Goal: Task Accomplishment & Management: Use online tool/utility

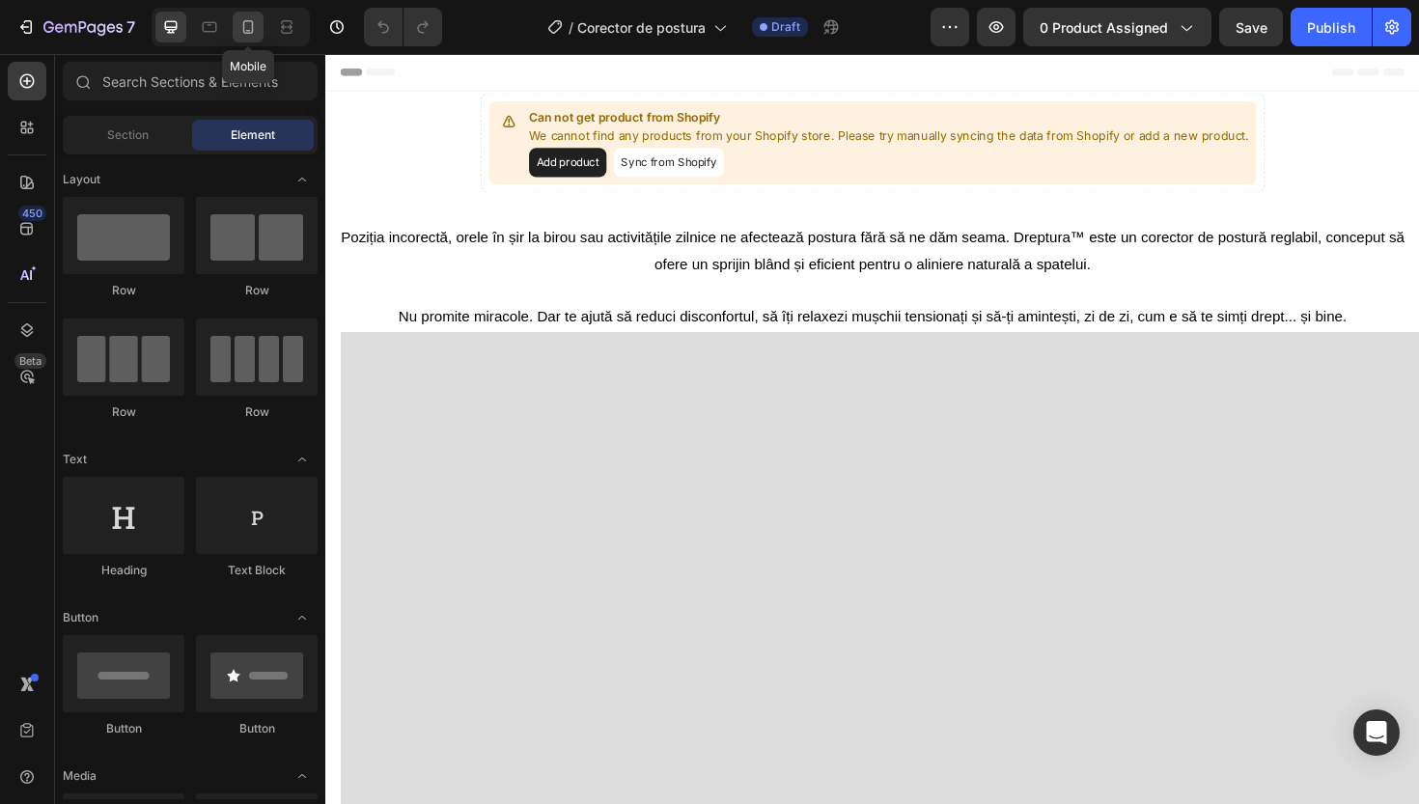
click at [242, 24] on icon at bounding box center [247, 26] width 19 height 19
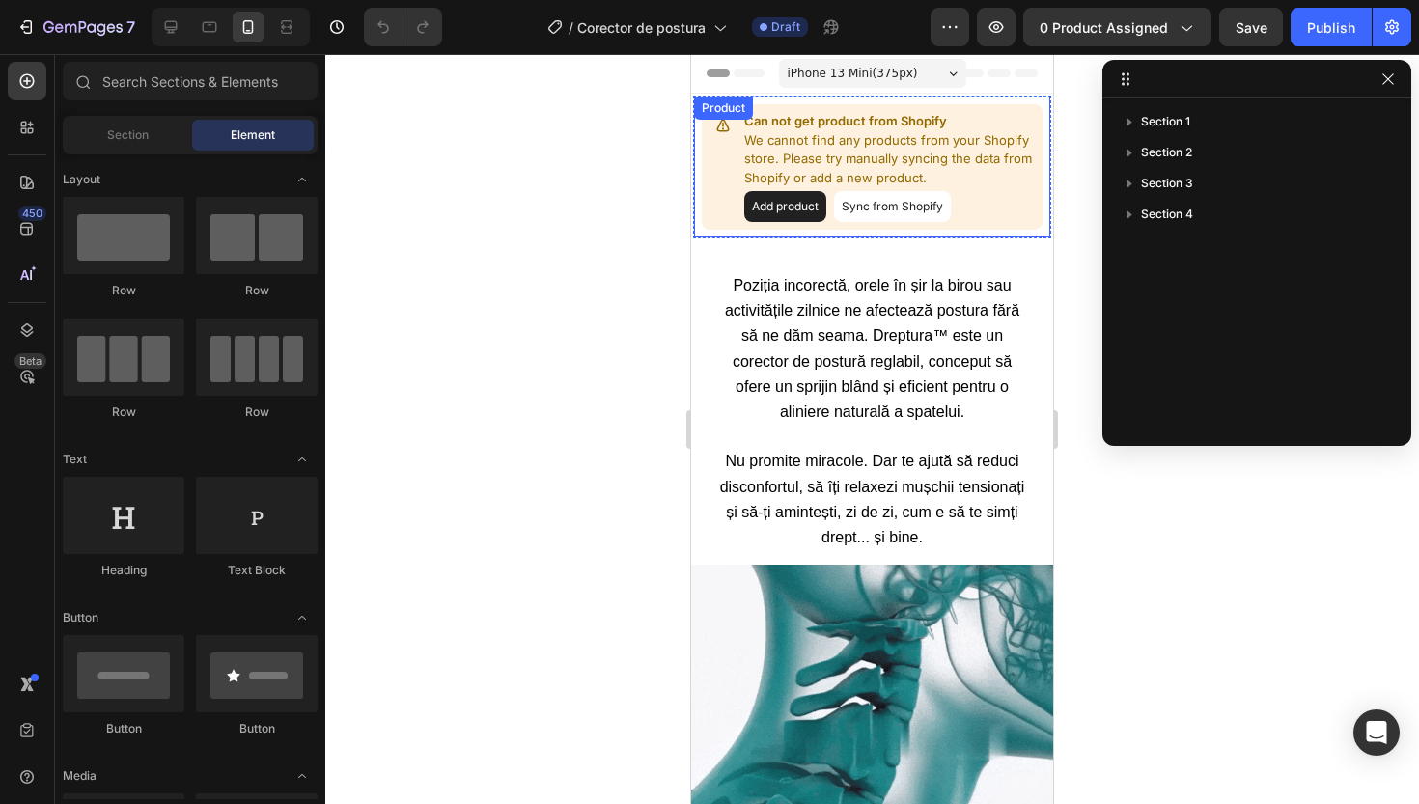
click at [962, 116] on p "Can not get product from Shopify" at bounding box center [889, 121] width 291 height 19
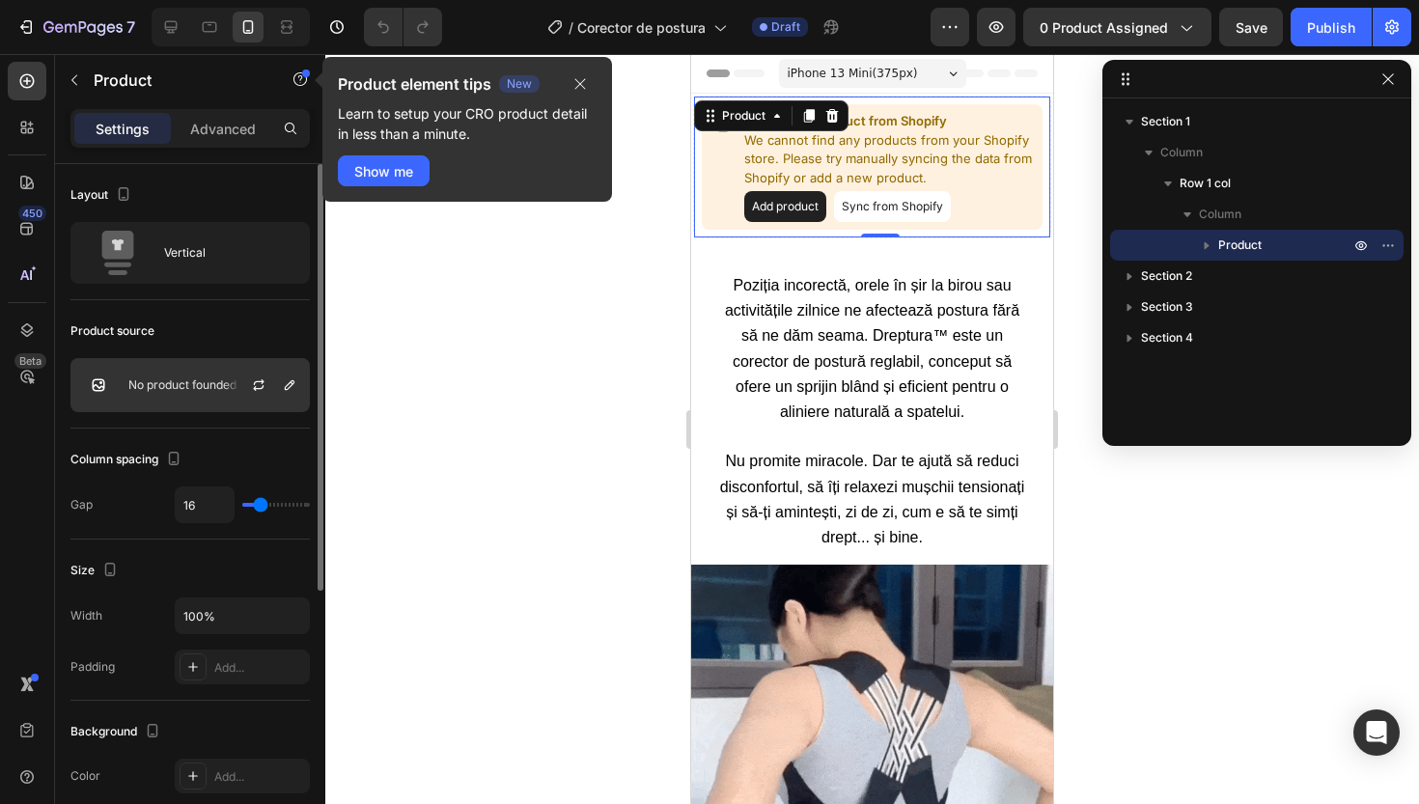
click at [179, 376] on div "No product founded" at bounding box center [189, 385] width 239 height 54
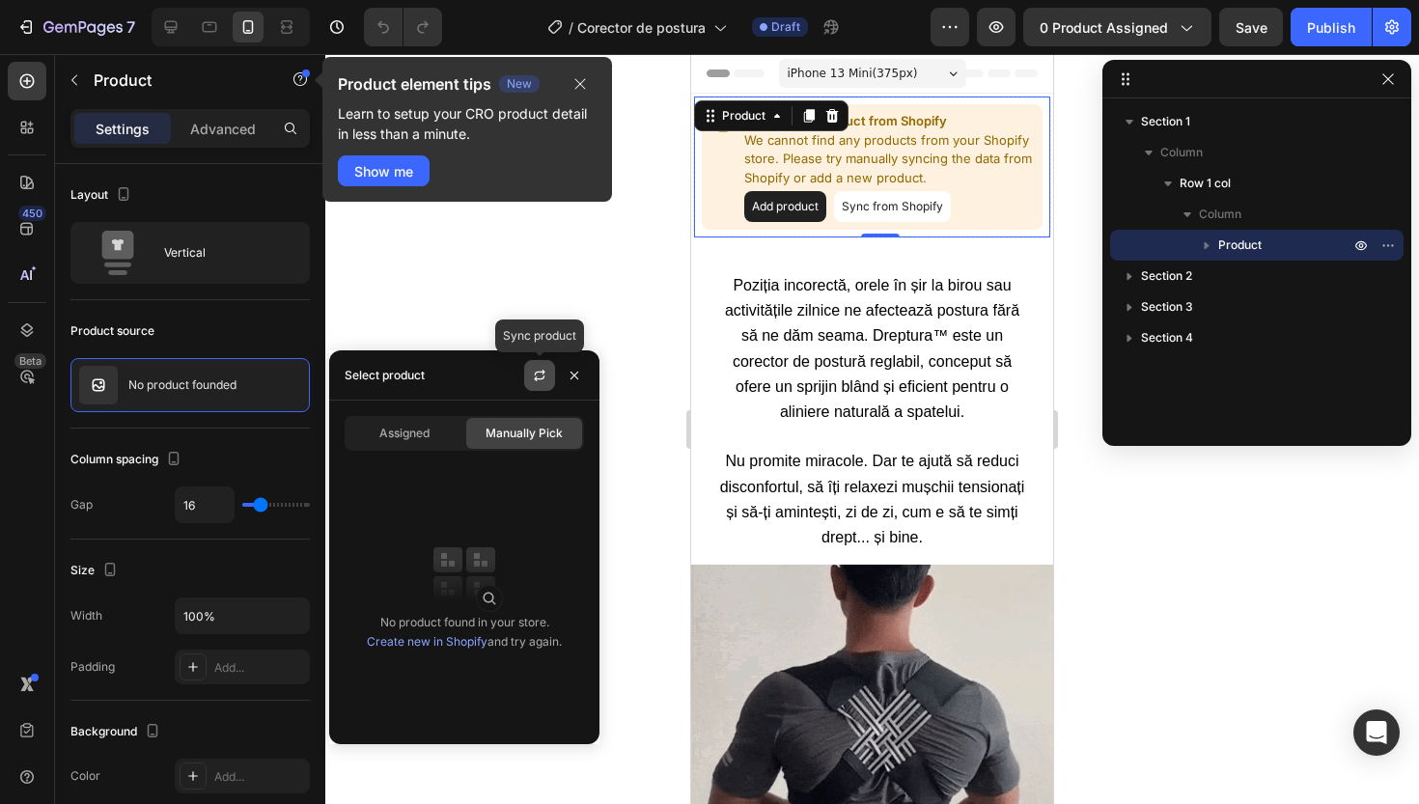
click at [533, 371] on icon "button" at bounding box center [539, 375] width 15 height 15
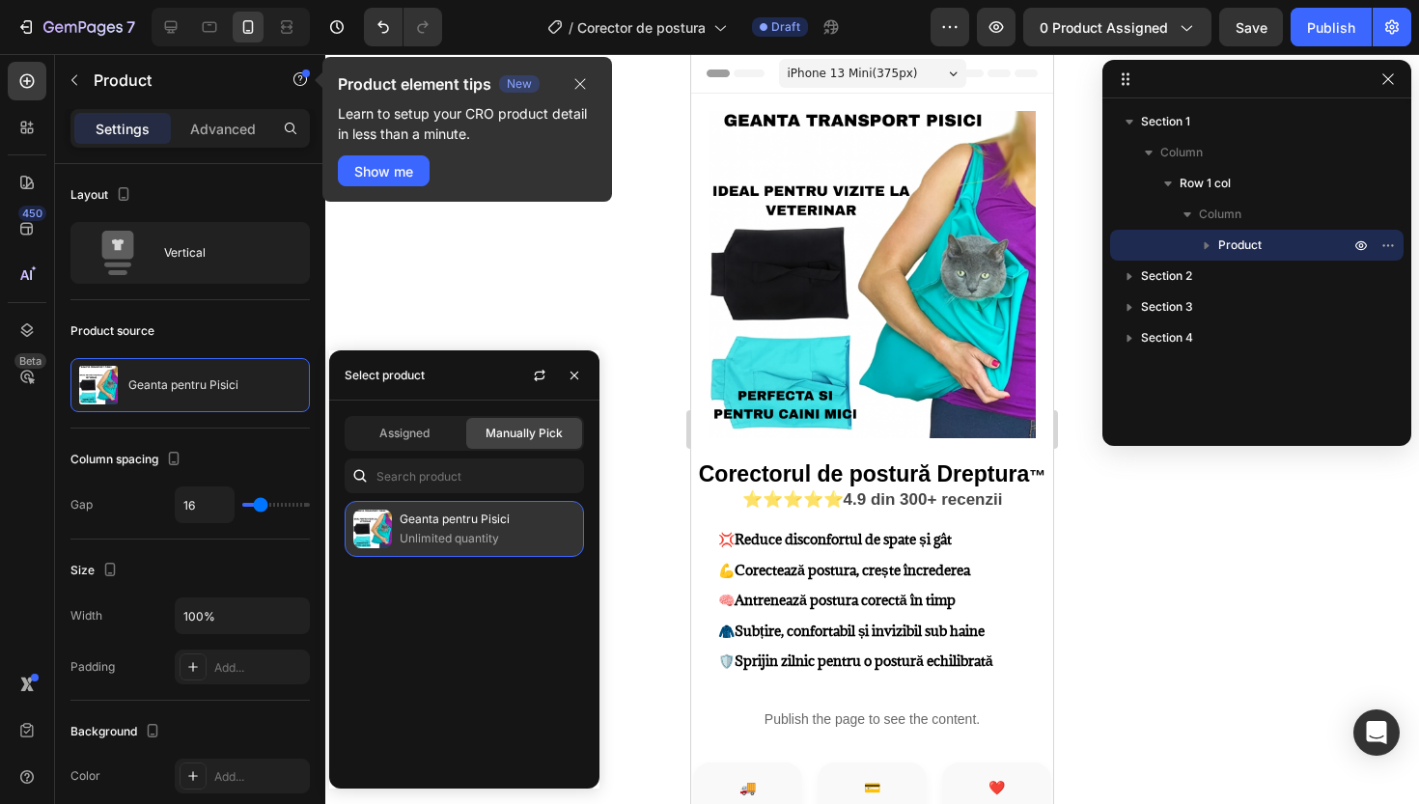
click at [478, 529] on p "Geanta pentru Pisici" at bounding box center [488, 519] width 176 height 19
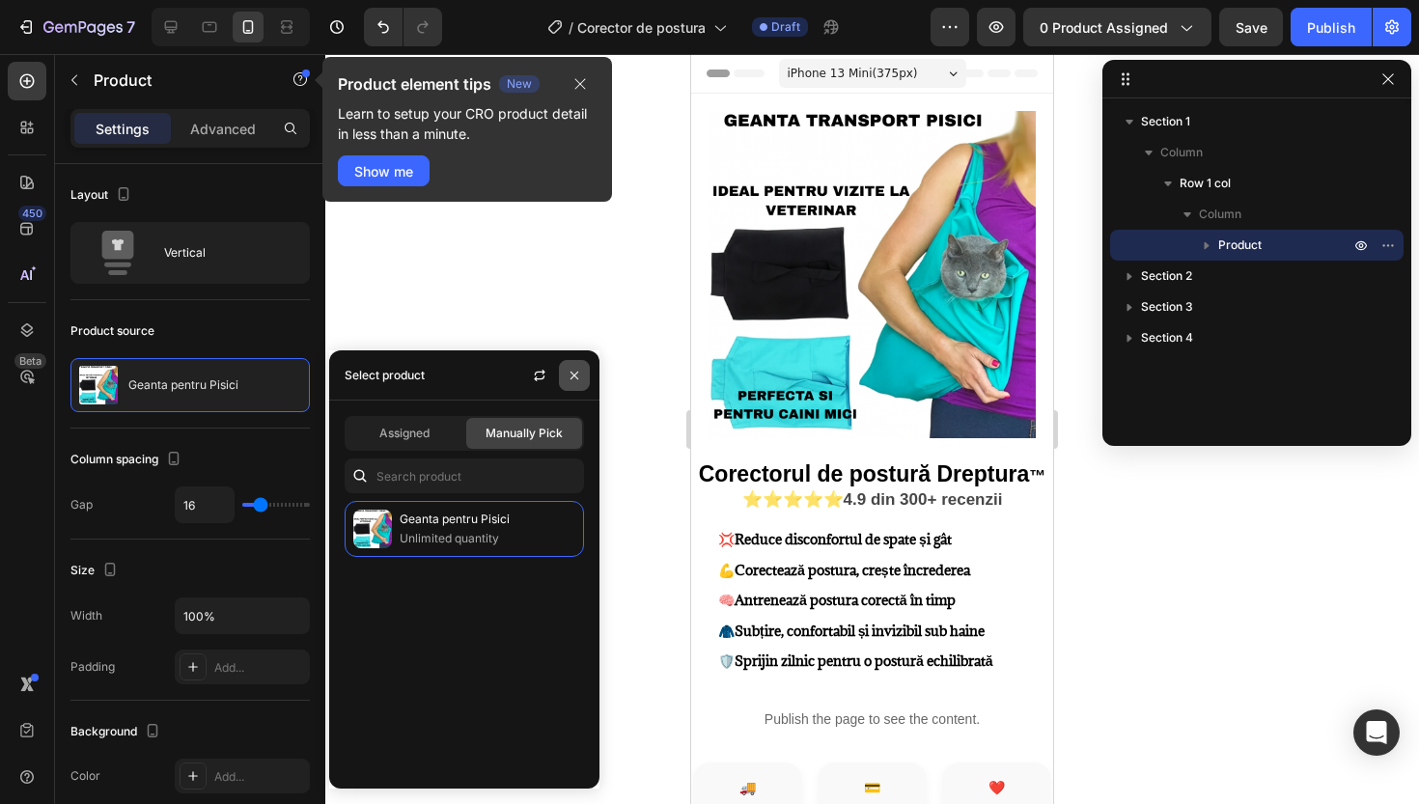
click at [585, 377] on button "button" at bounding box center [574, 375] width 31 height 31
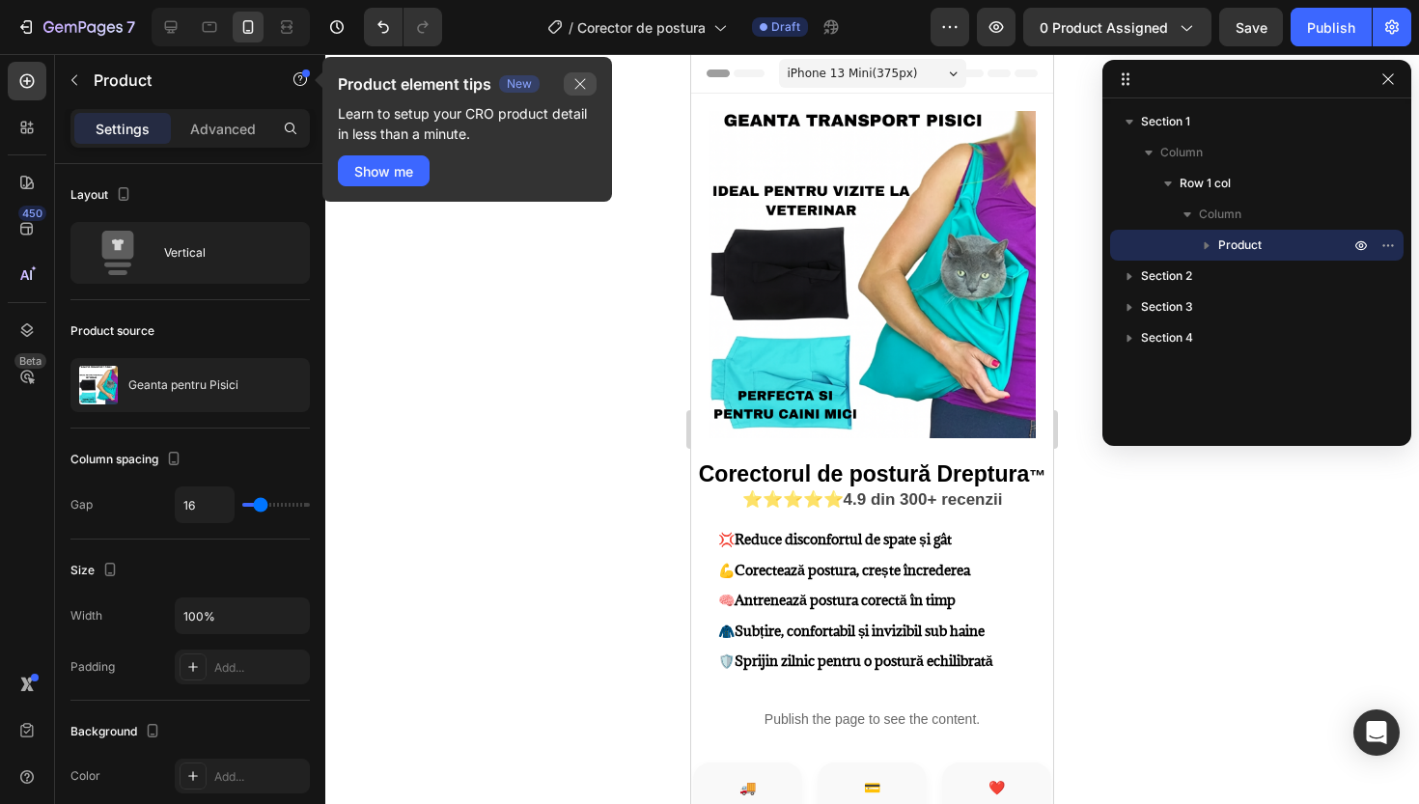
click at [577, 79] on icon "button" at bounding box center [580, 83] width 15 height 15
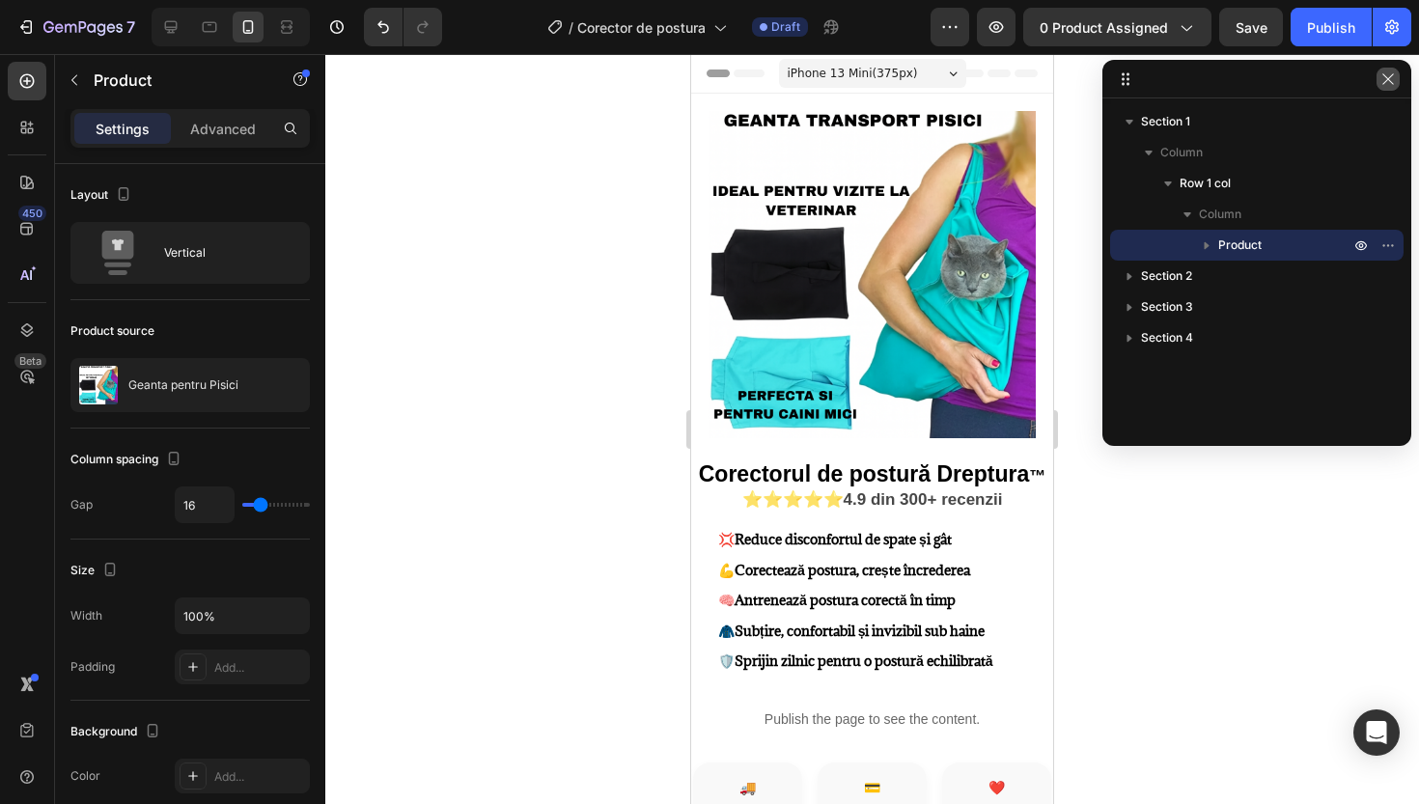
click at [1394, 71] on icon "button" at bounding box center [1388, 78] width 15 height 15
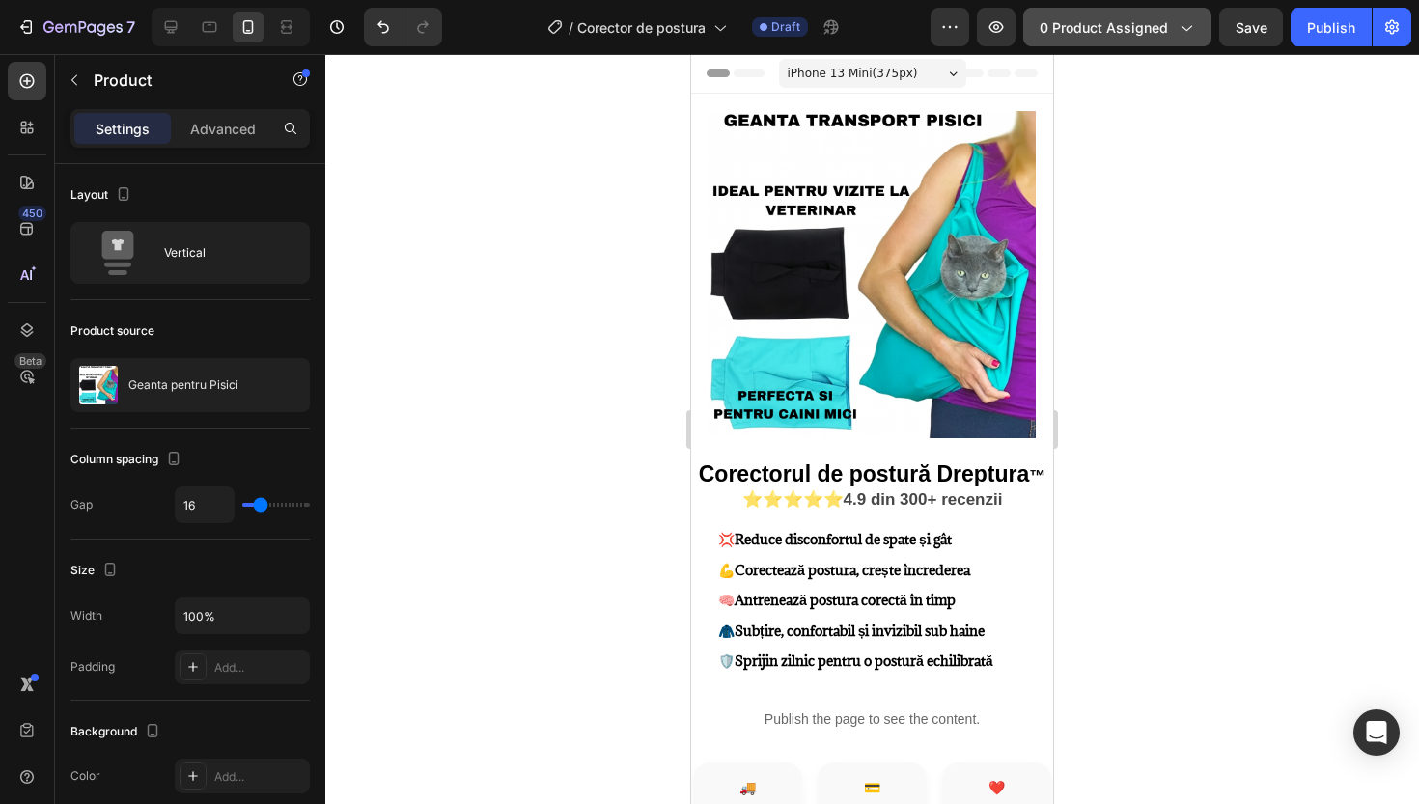
click at [1159, 21] on span "0 product assigned" at bounding box center [1104, 27] width 128 height 20
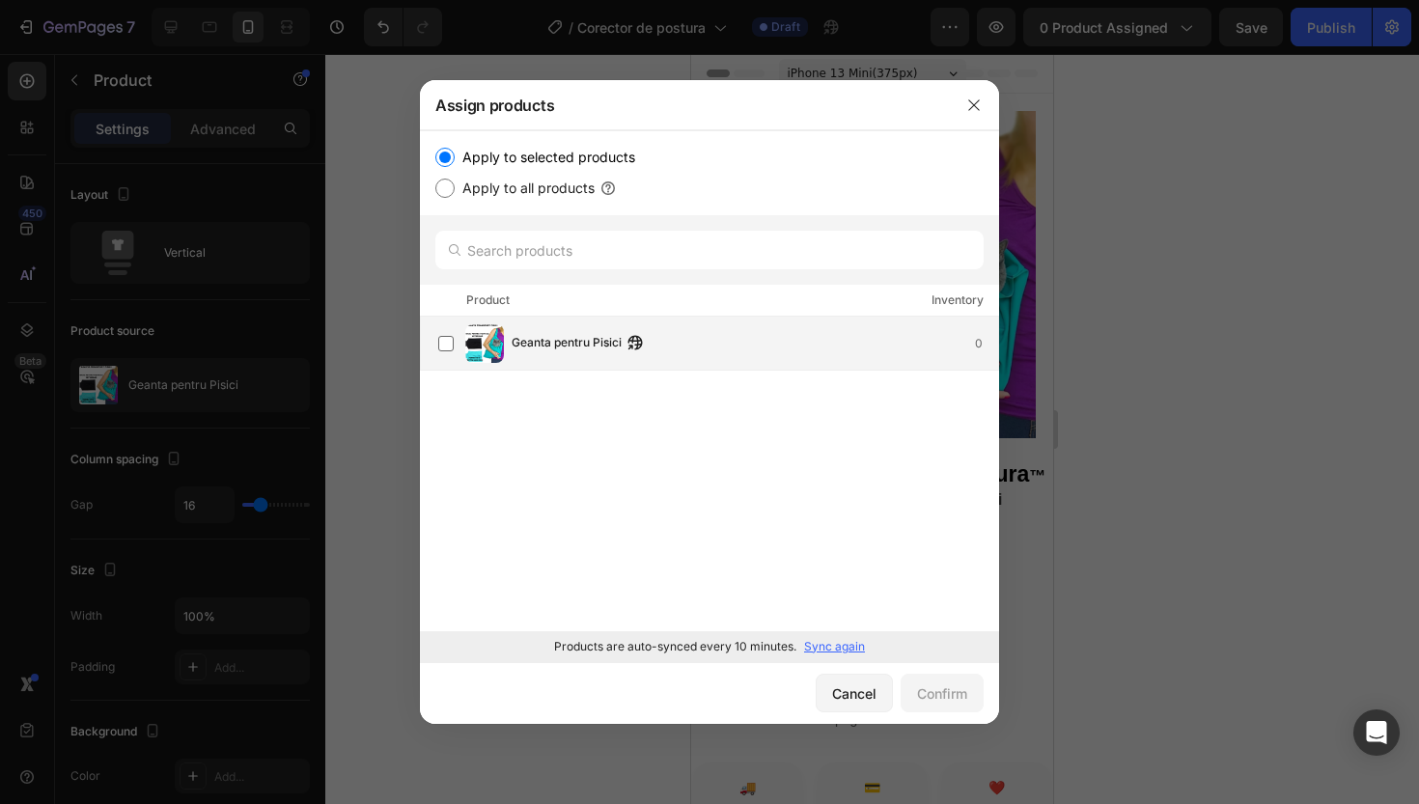
click at [634, 327] on div "Geanta pentru Pisici 0" at bounding box center [718, 343] width 560 height 39
click at [943, 695] on div "Confirm" at bounding box center [942, 694] width 50 height 20
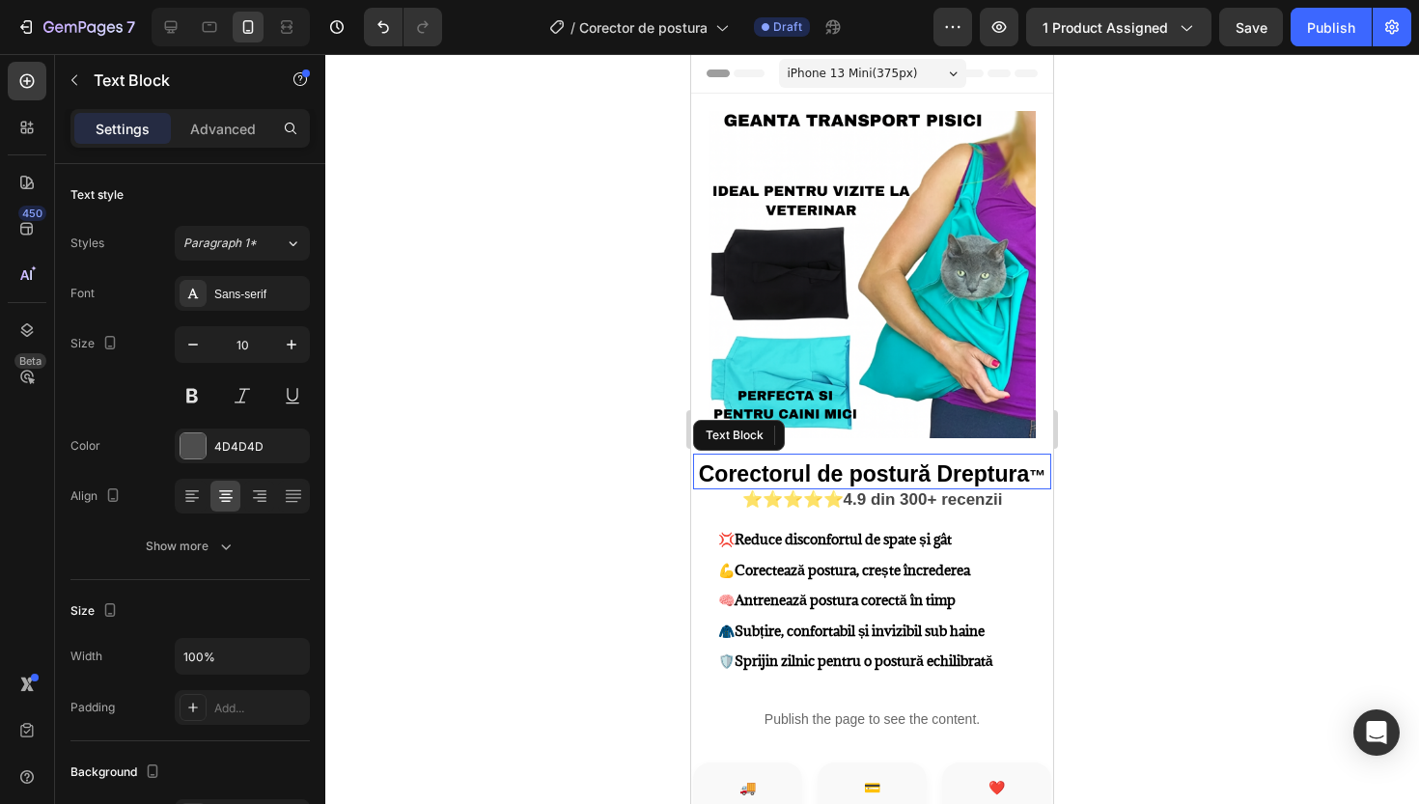
click at [1030, 474] on strong "™" at bounding box center [1037, 476] width 16 height 18
click at [1029, 474] on strong "™" at bounding box center [1037, 476] width 16 height 18
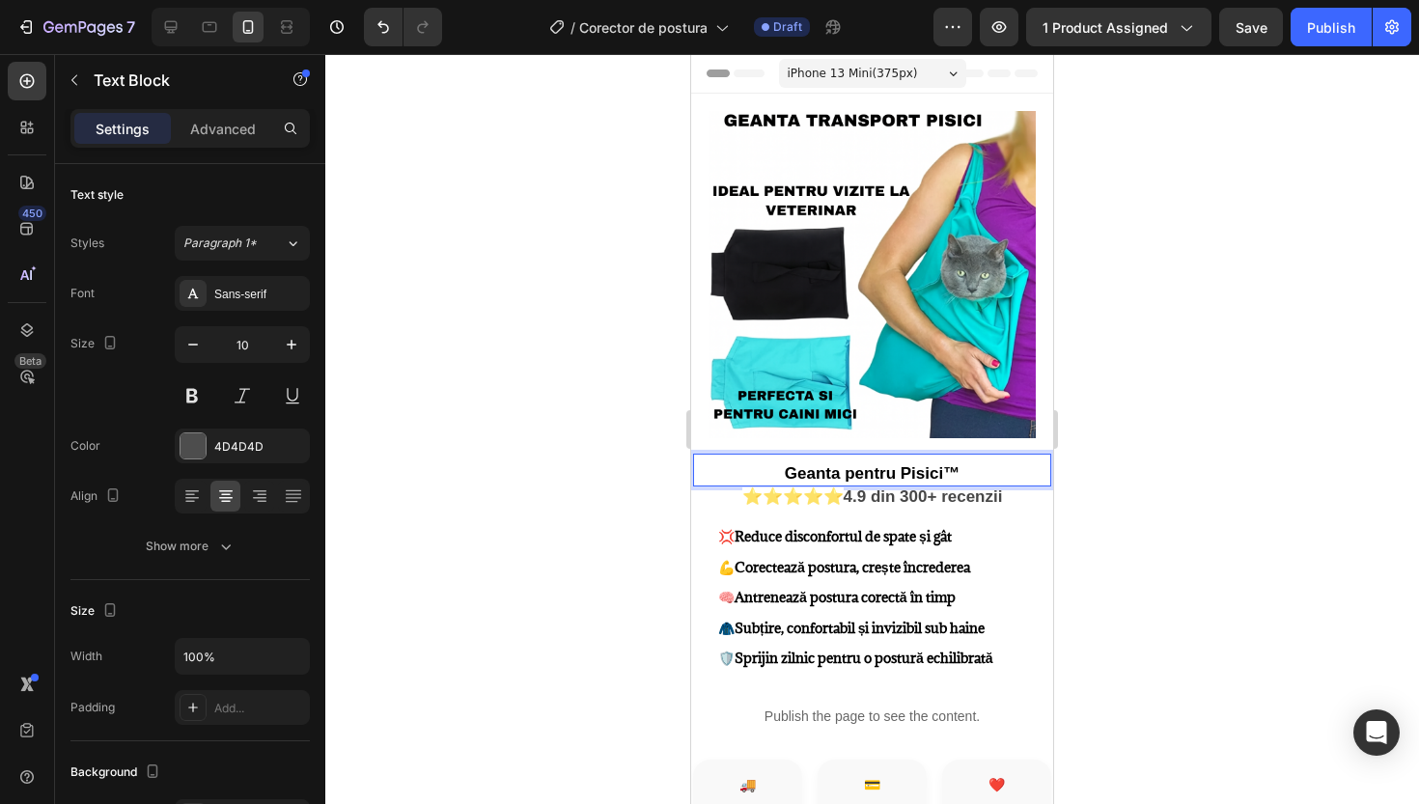
click at [983, 473] on p "Geanta pentru Pisici™" at bounding box center [872, 474] width 354 height 19
click at [909, 475] on strong "Geanta pentru Pisici" at bounding box center [872, 473] width 158 height 18
click at [876, 469] on strong "Geanta pentru transport Pisici" at bounding box center [873, 473] width 236 height 18
click at [1005, 469] on p "Geanta pentru Transport Pisici" at bounding box center [872, 474] width 354 height 19
click at [952, 534] on strong "Reduce disconfortul de spate și gât" at bounding box center [843, 536] width 217 height 18
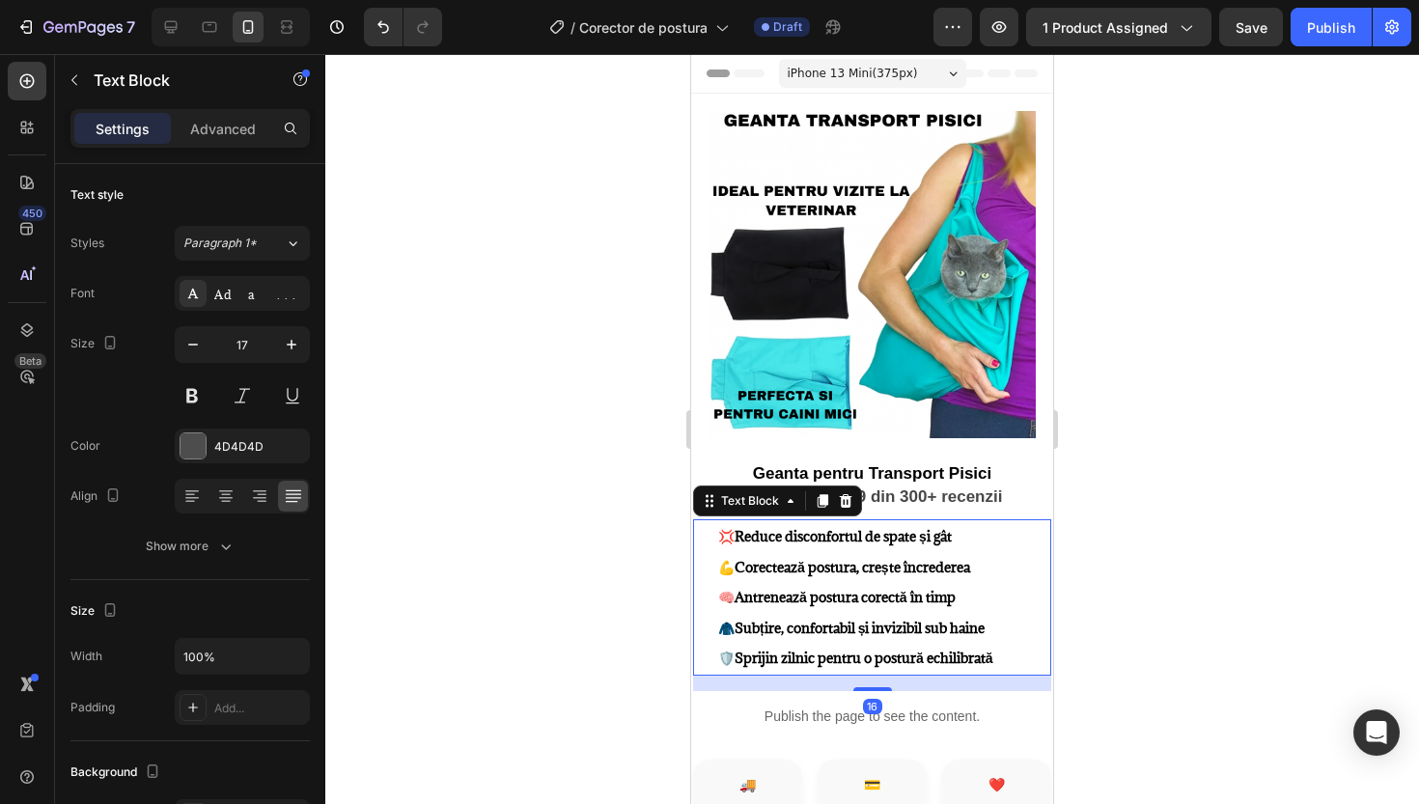
click at [952, 534] on strong "Reduce disconfortul de spate și gât" at bounding box center [843, 536] width 217 height 18
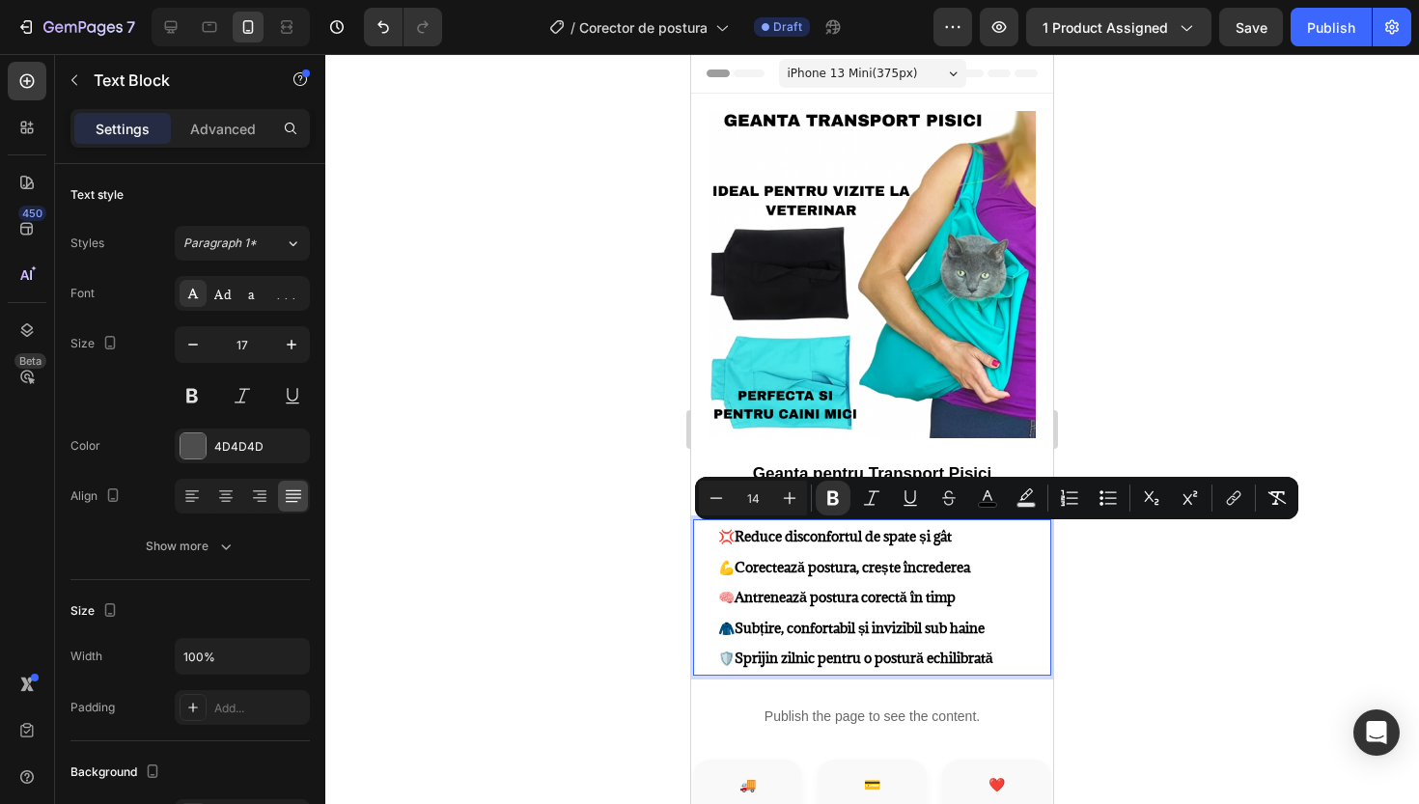
drag, startPoint x: 973, startPoint y: 534, endPoint x: 743, endPoint y: 534, distance: 230.8
click at [743, 534] on strong "Reduce disconfortul de spate și gât" at bounding box center [843, 536] width 217 height 18
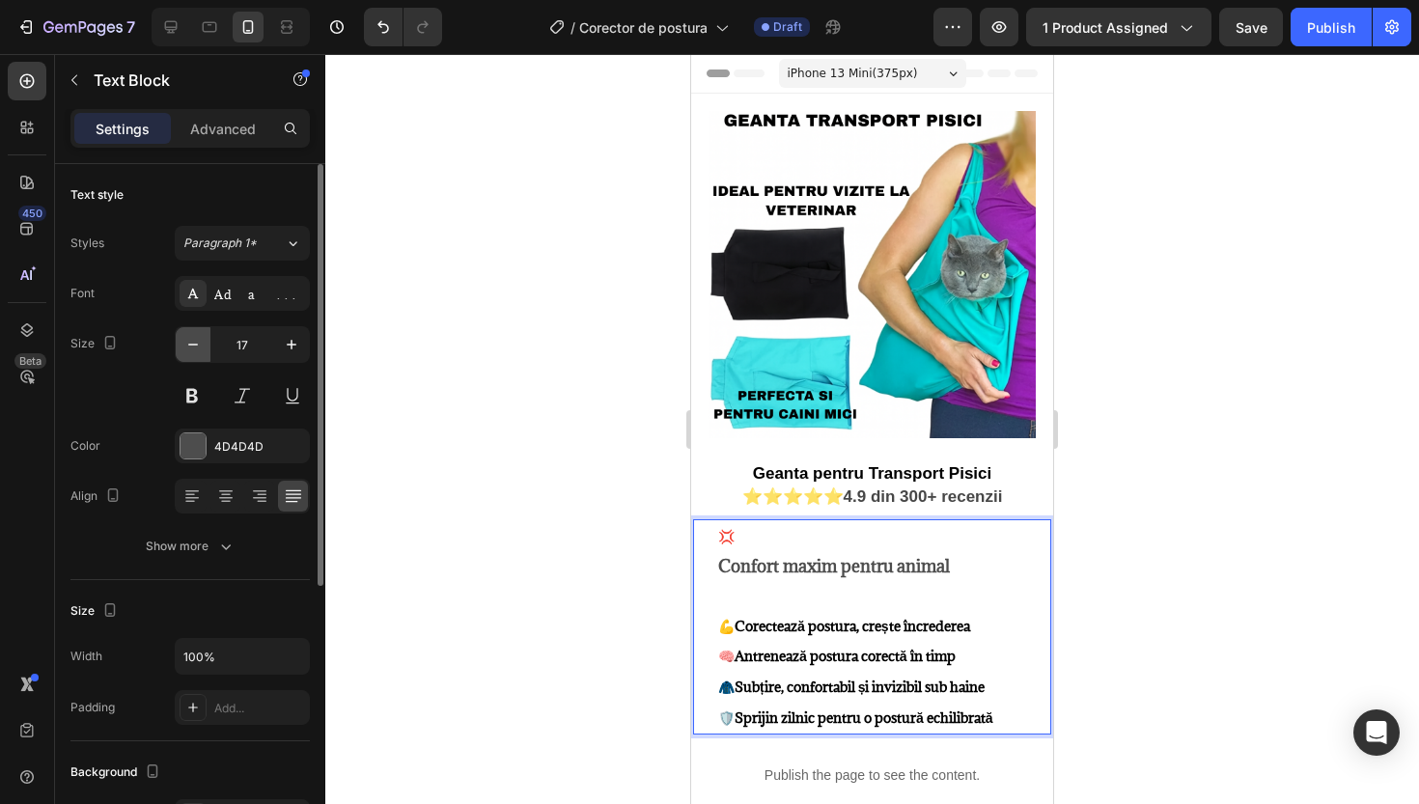
click at [198, 350] on icon "button" at bounding box center [192, 344] width 19 height 19
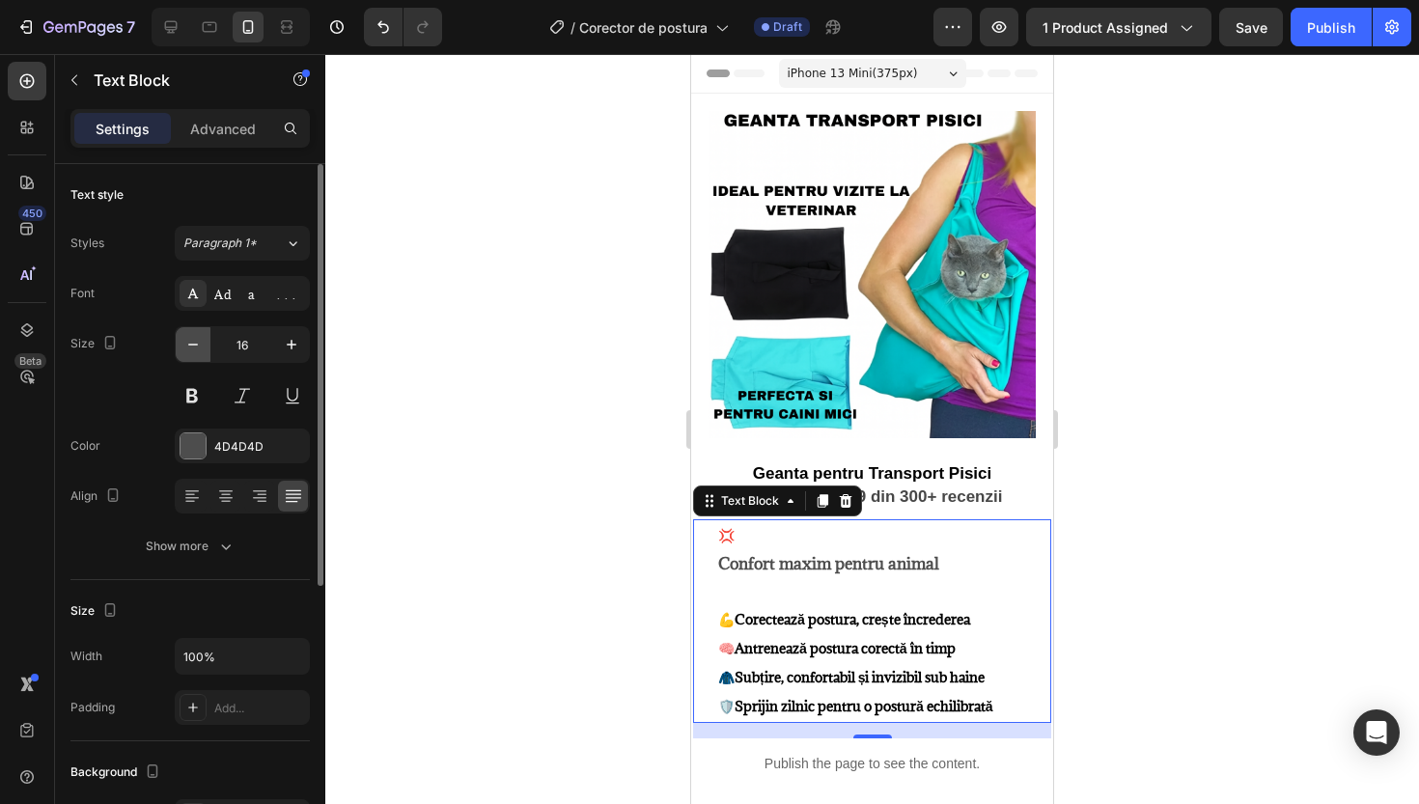
click at [191, 338] on icon "button" at bounding box center [192, 344] width 19 height 19
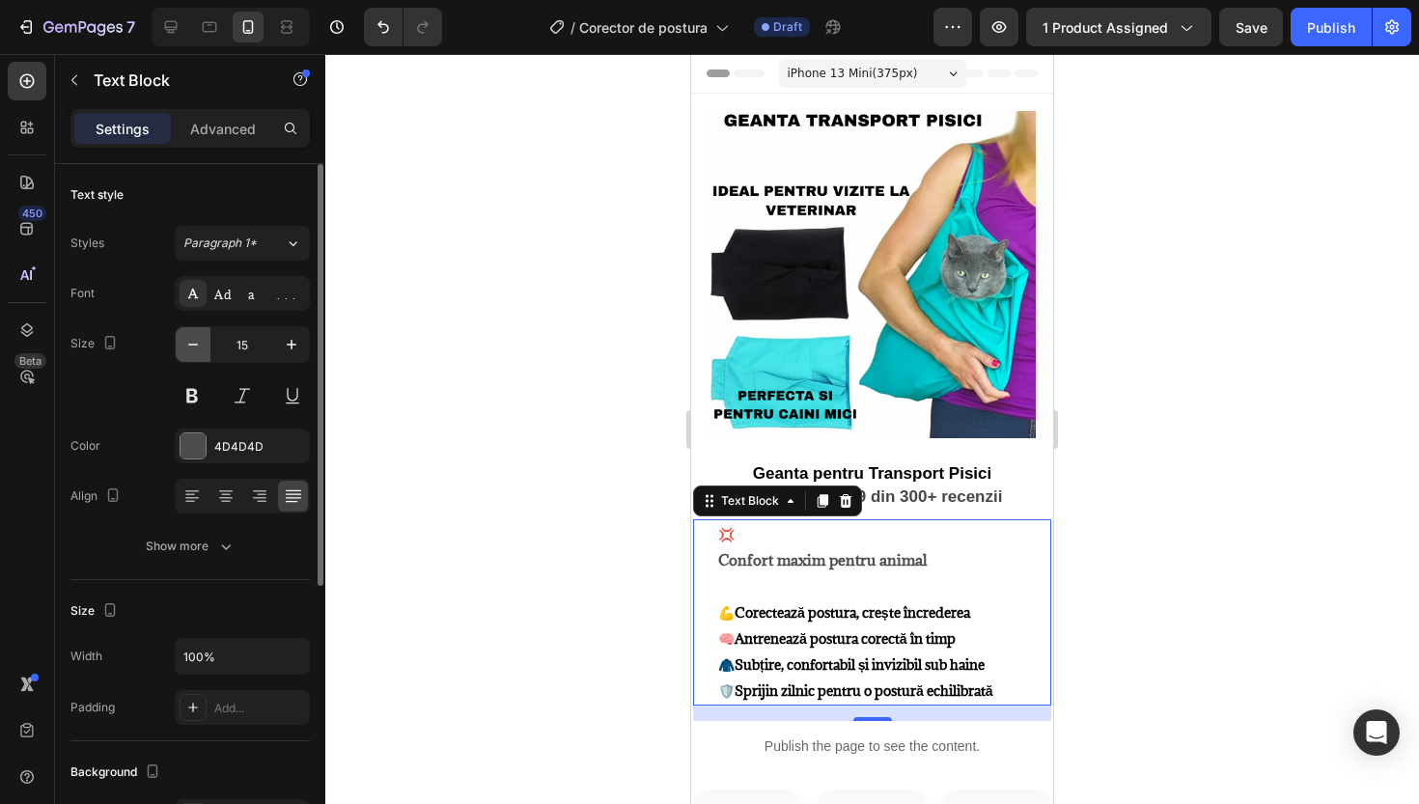
click at [191, 338] on icon "button" at bounding box center [192, 344] width 19 height 19
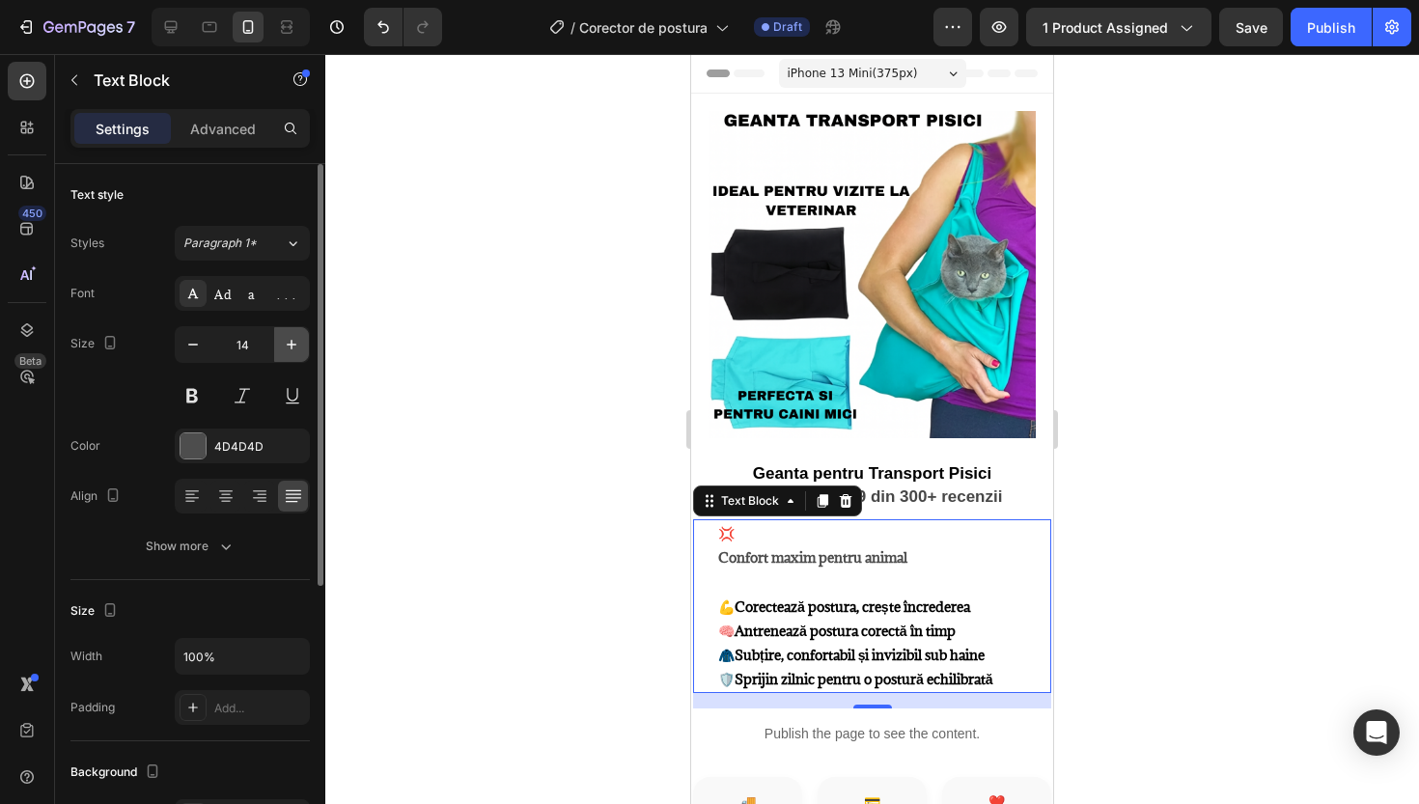
click at [294, 350] on icon "button" at bounding box center [291, 344] width 19 height 19
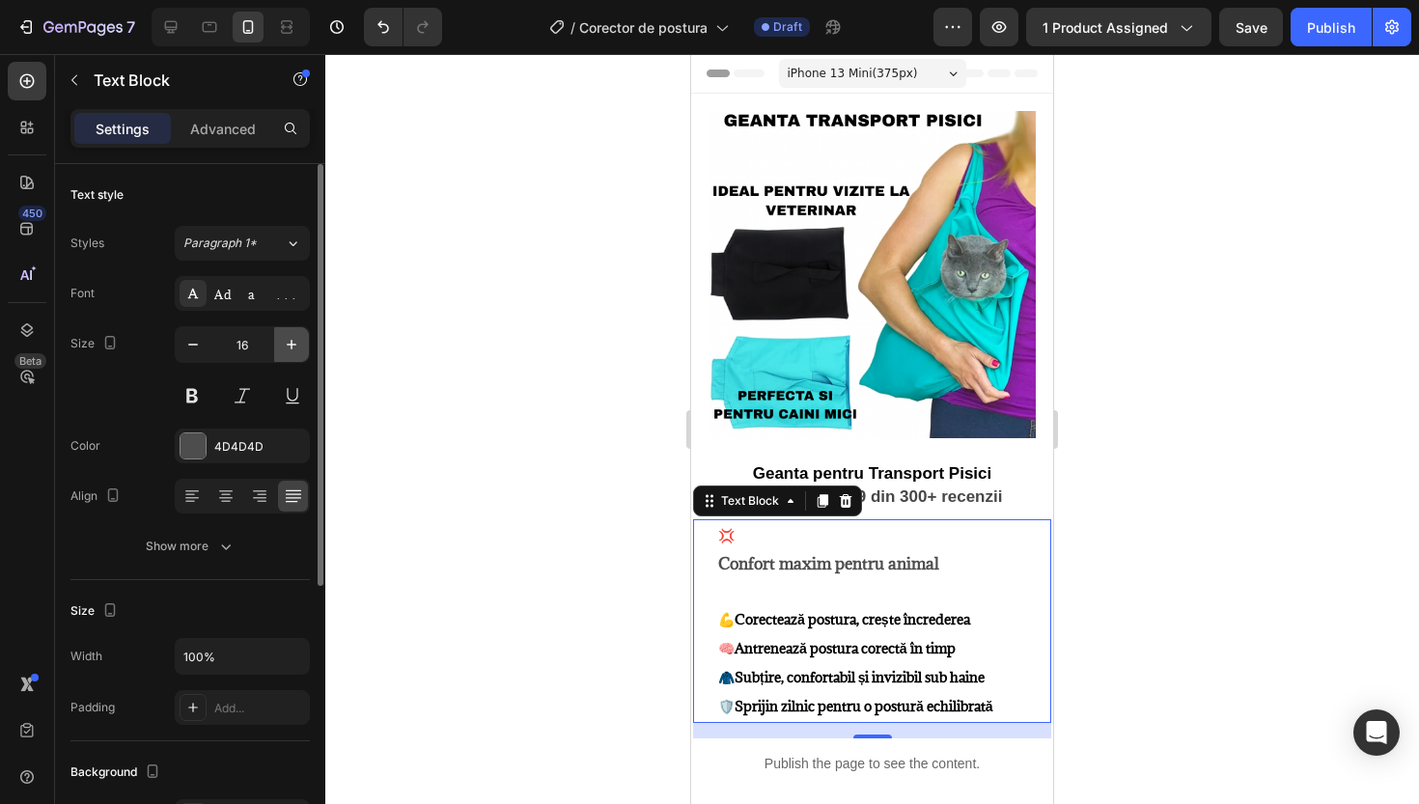
click at [294, 350] on icon "button" at bounding box center [291, 344] width 19 height 19
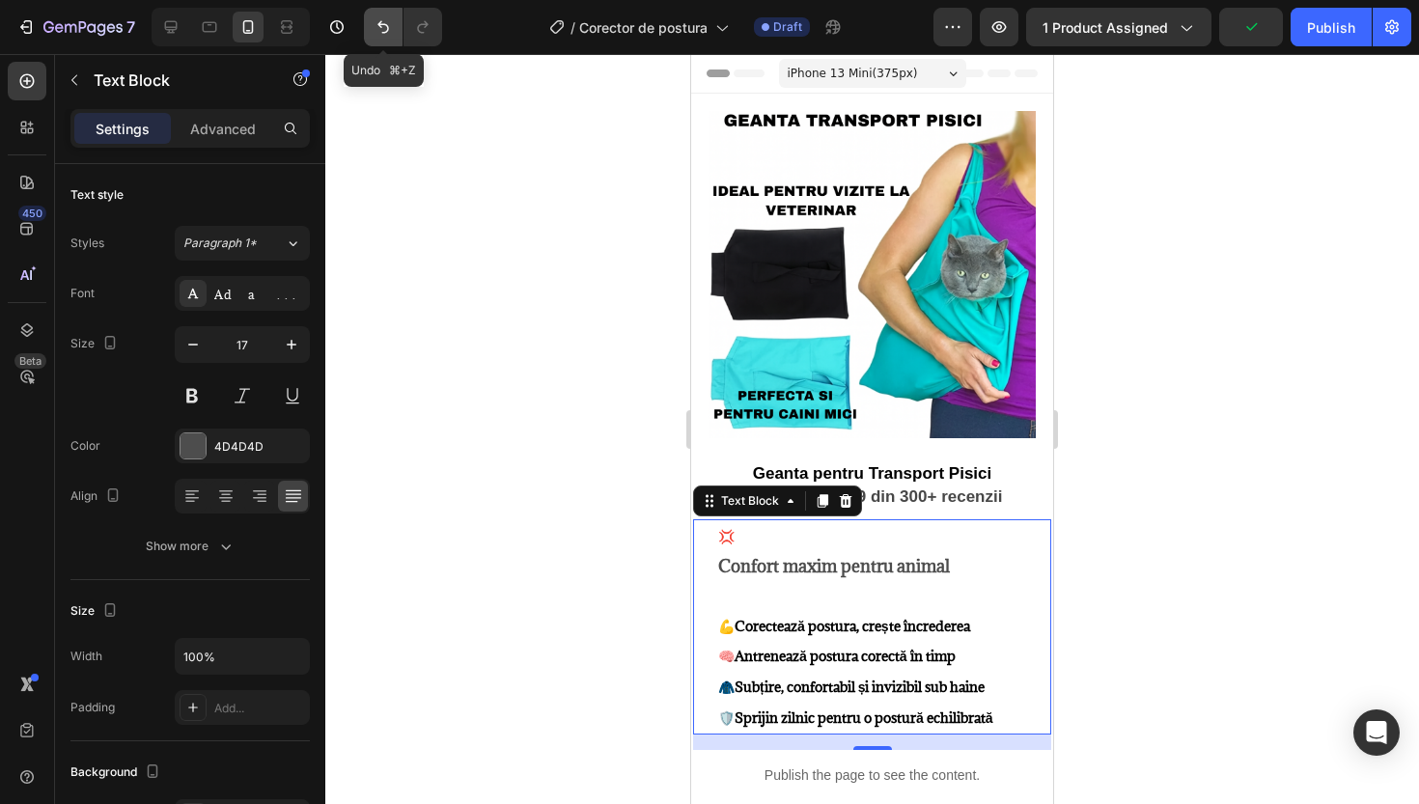
click at [386, 33] on icon "Undo/Redo" at bounding box center [384, 27] width 12 height 13
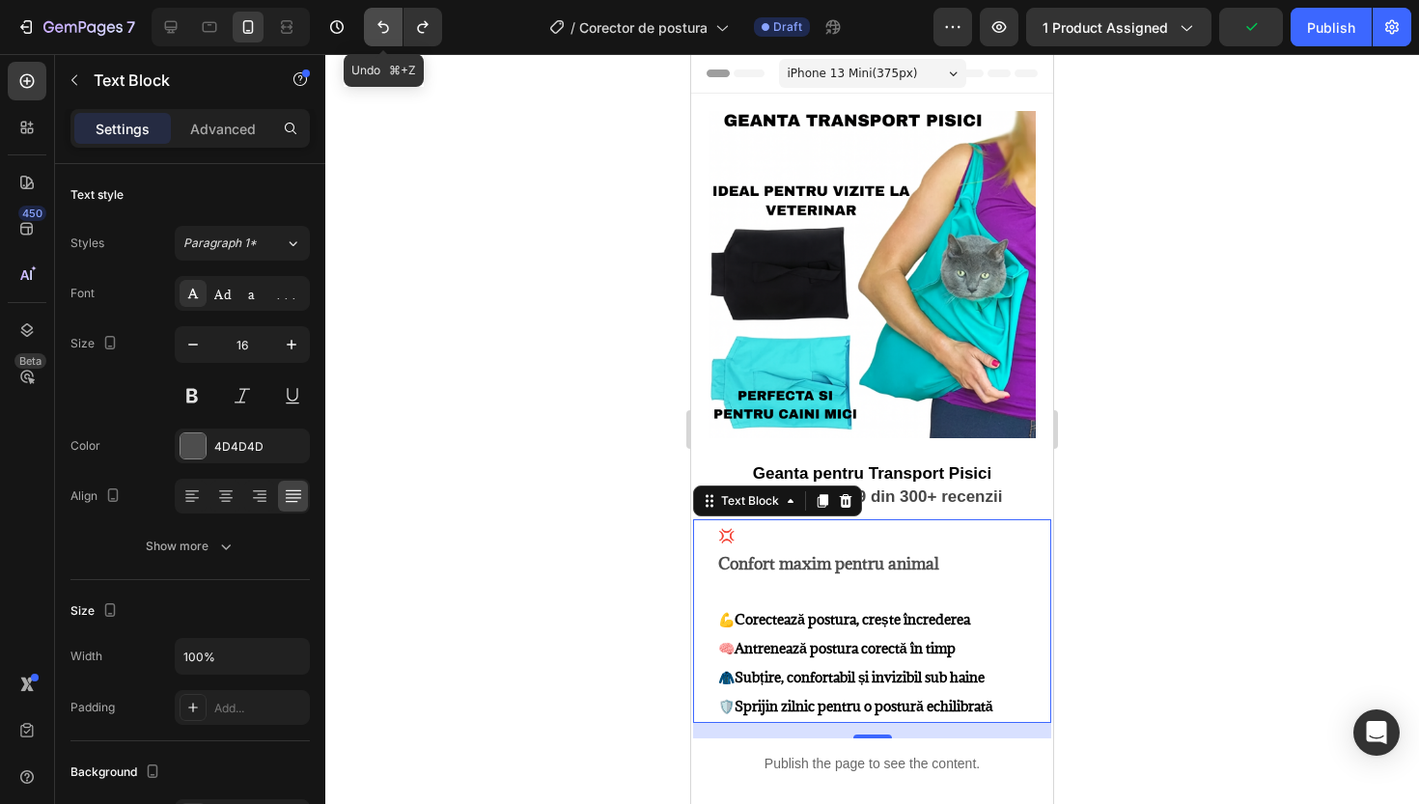
click at [386, 33] on icon "Undo/Redo" at bounding box center [384, 27] width 12 height 13
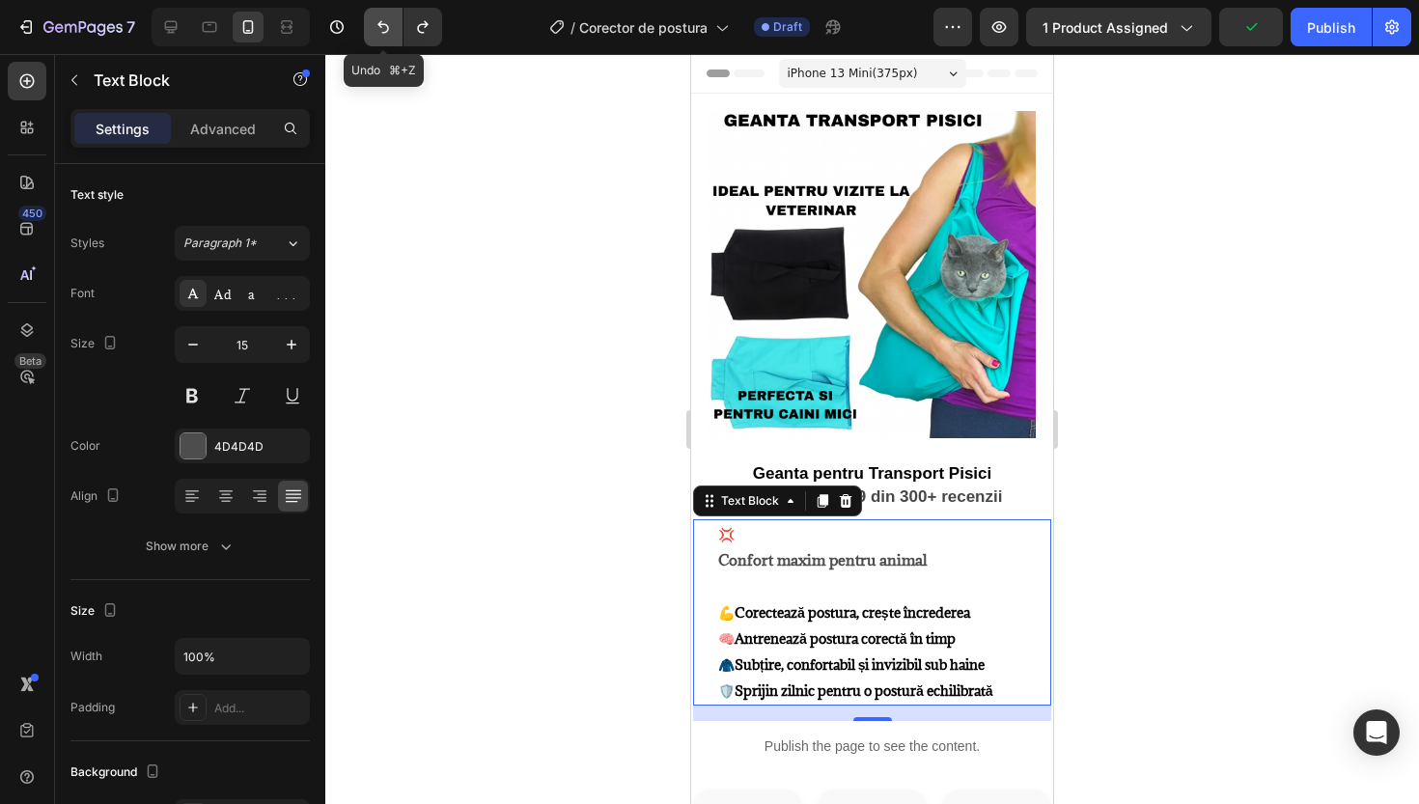
click at [386, 33] on icon "Undo/Redo" at bounding box center [384, 27] width 12 height 13
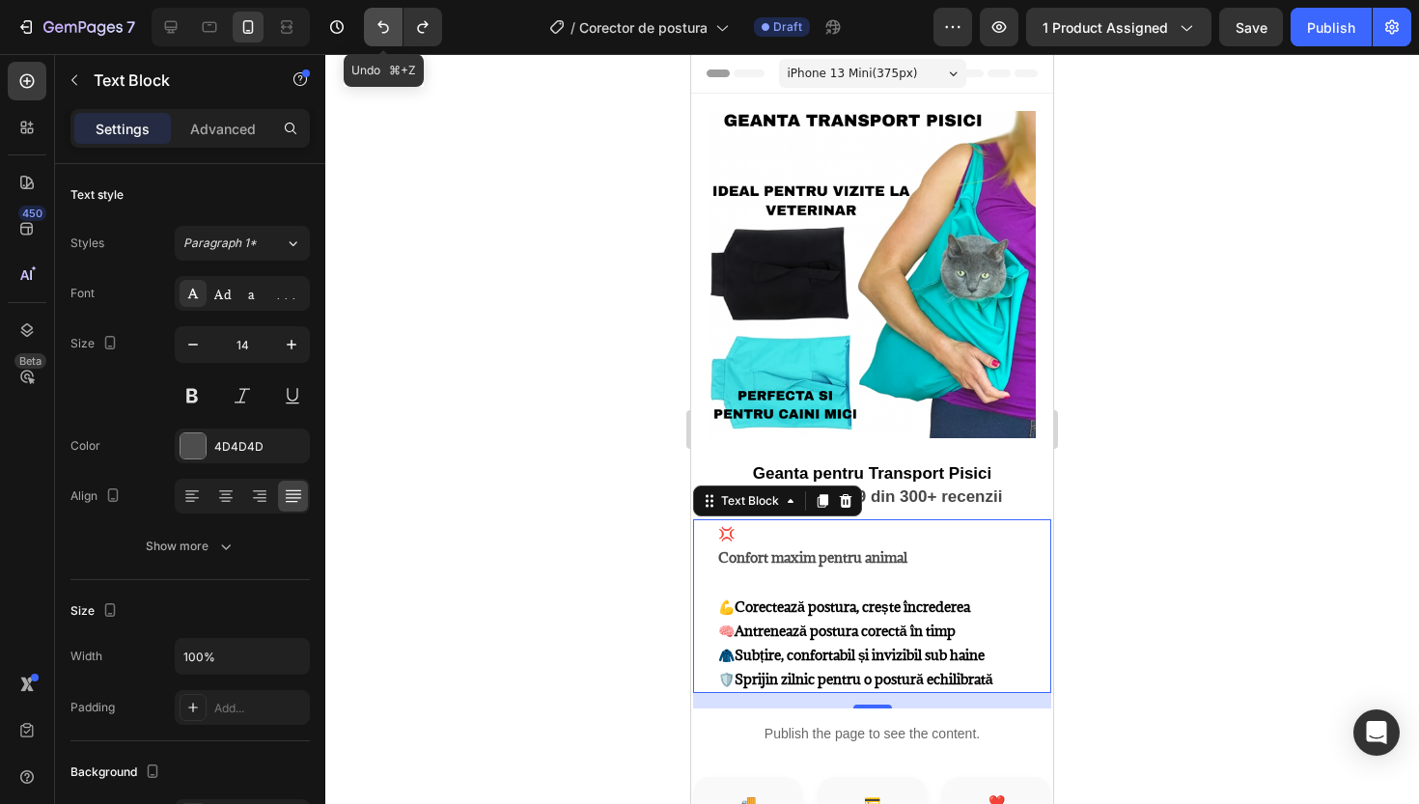
click at [386, 33] on icon "Undo/Redo" at bounding box center [384, 27] width 12 height 13
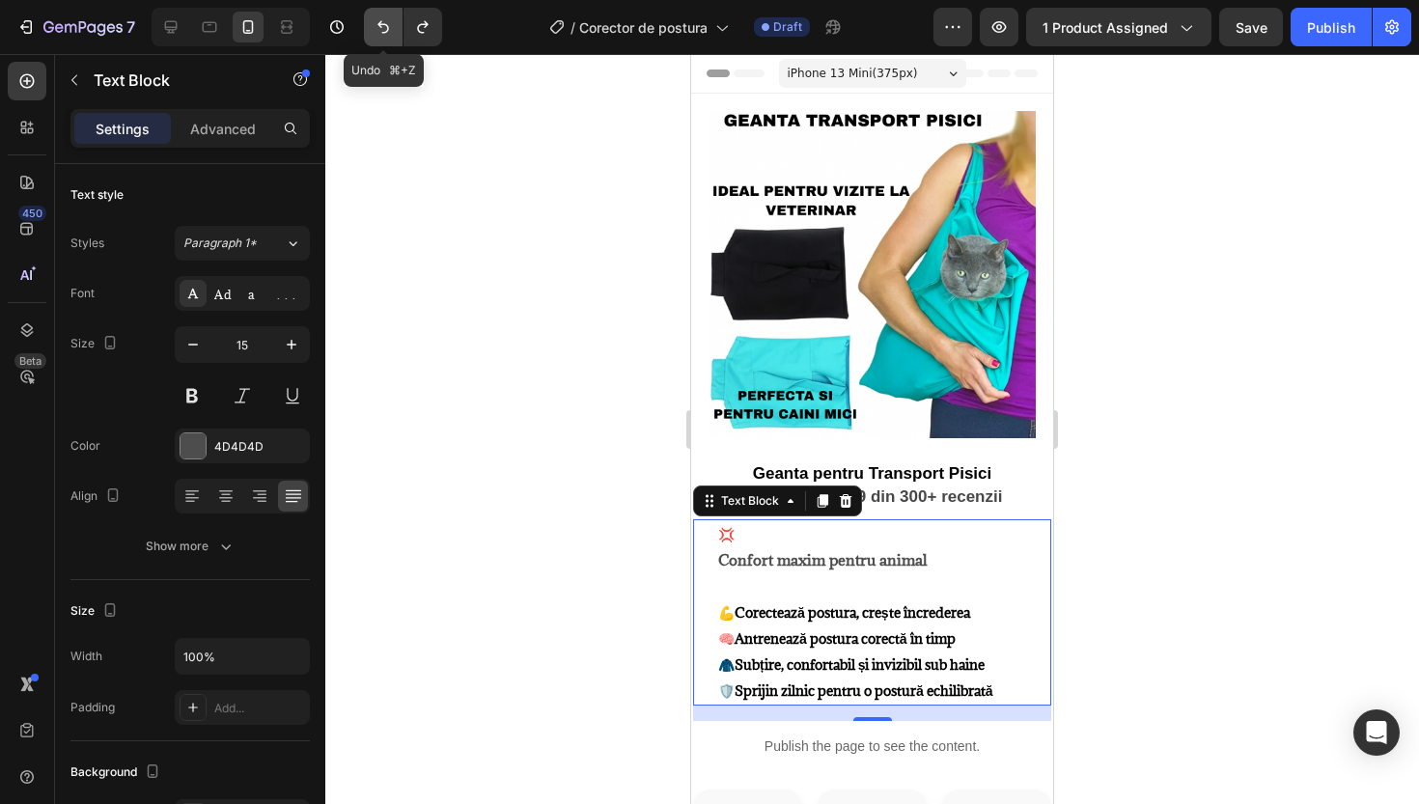
click at [386, 33] on icon "Undo/Redo" at bounding box center [384, 27] width 12 height 13
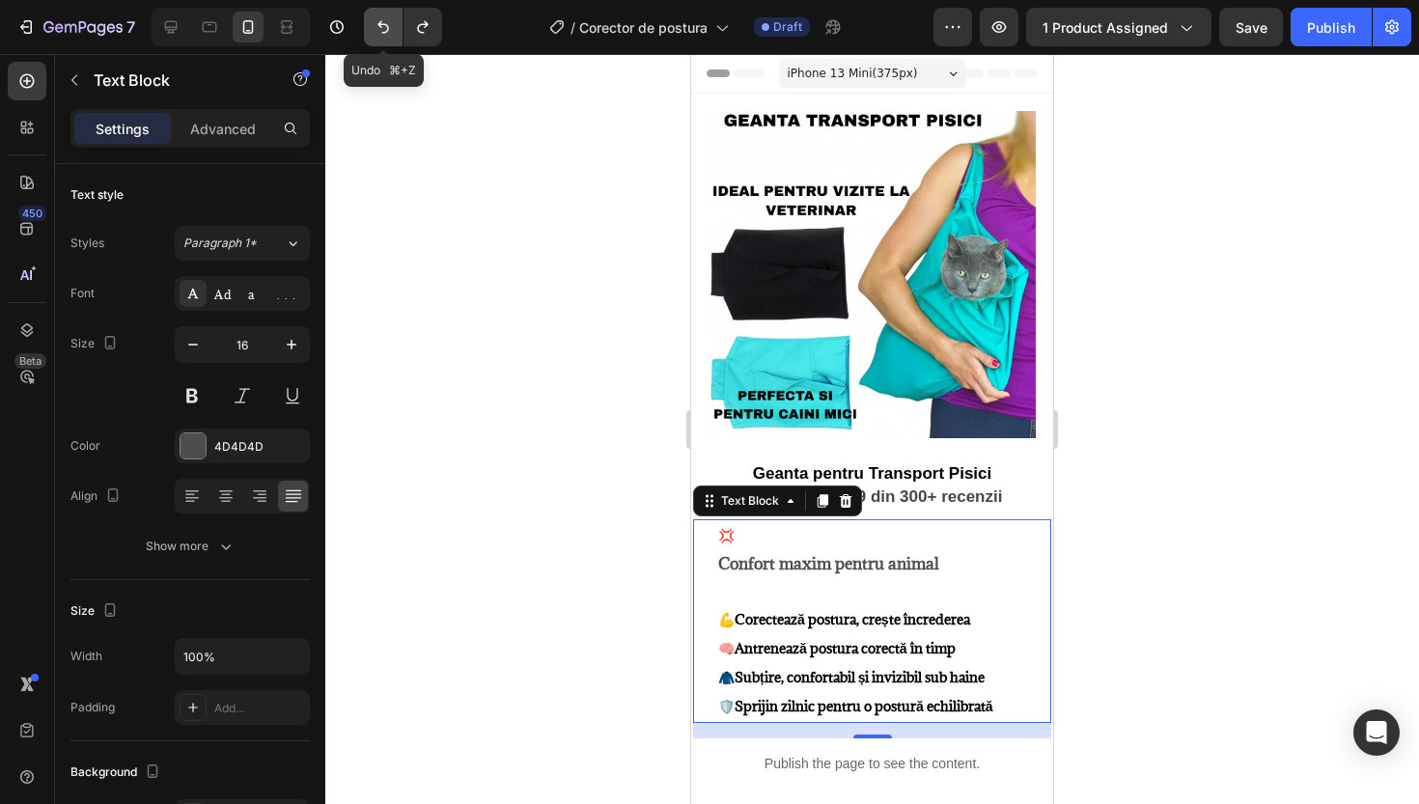
click at [386, 33] on icon "Undo/Redo" at bounding box center [384, 27] width 12 height 13
type input "17"
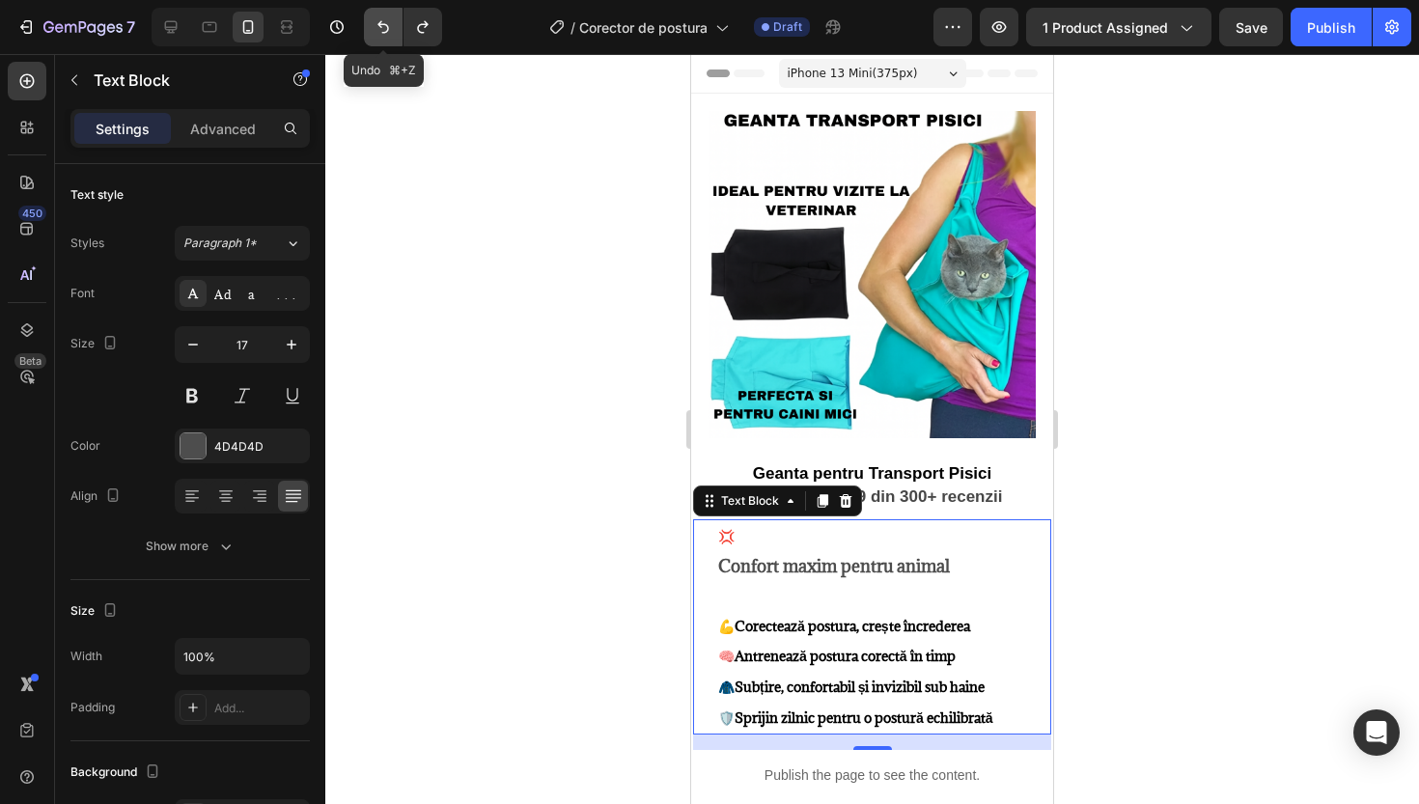
click at [386, 33] on icon "Undo/Redo" at bounding box center [384, 27] width 12 height 13
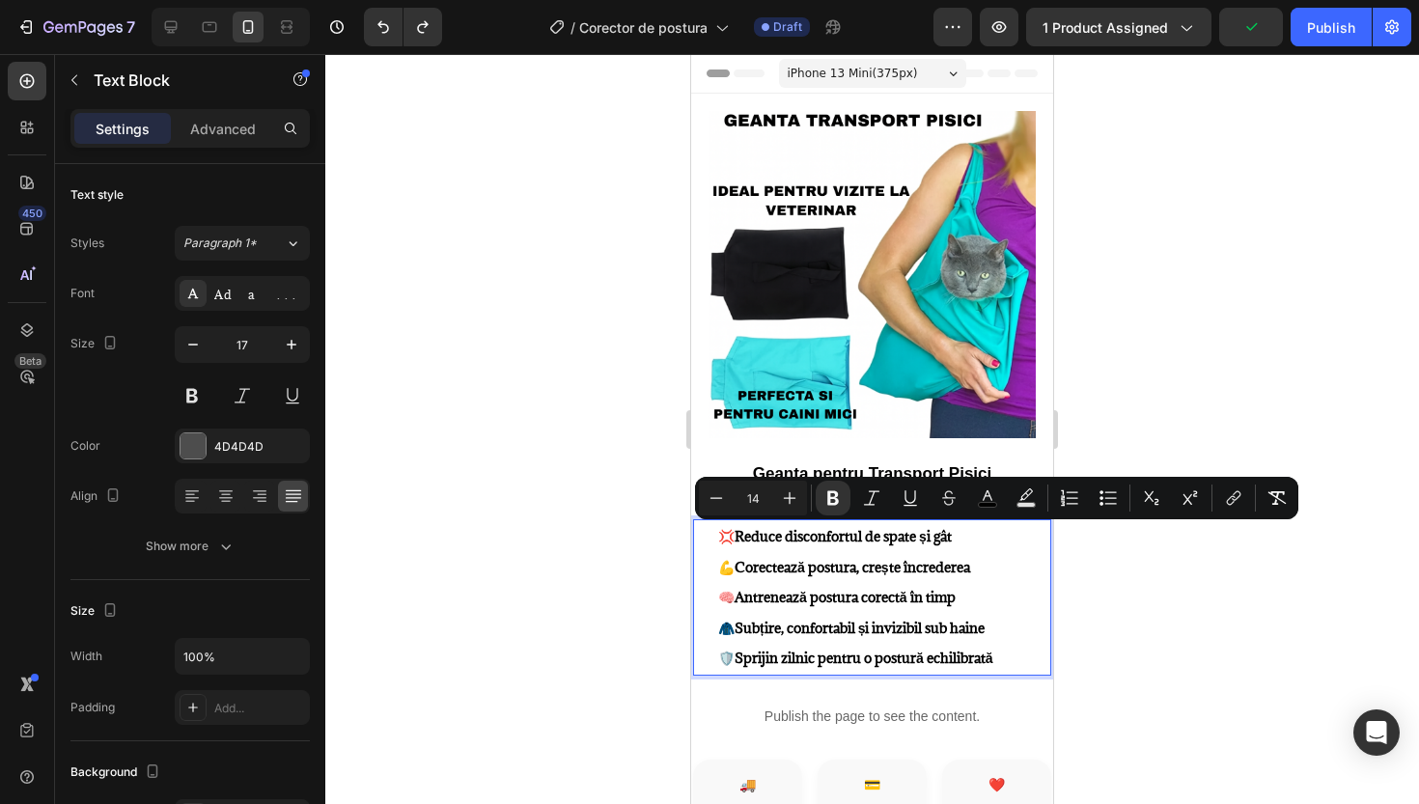
drag, startPoint x: 975, startPoint y: 533, endPoint x: 743, endPoint y: 532, distance: 231.7
type input "17"
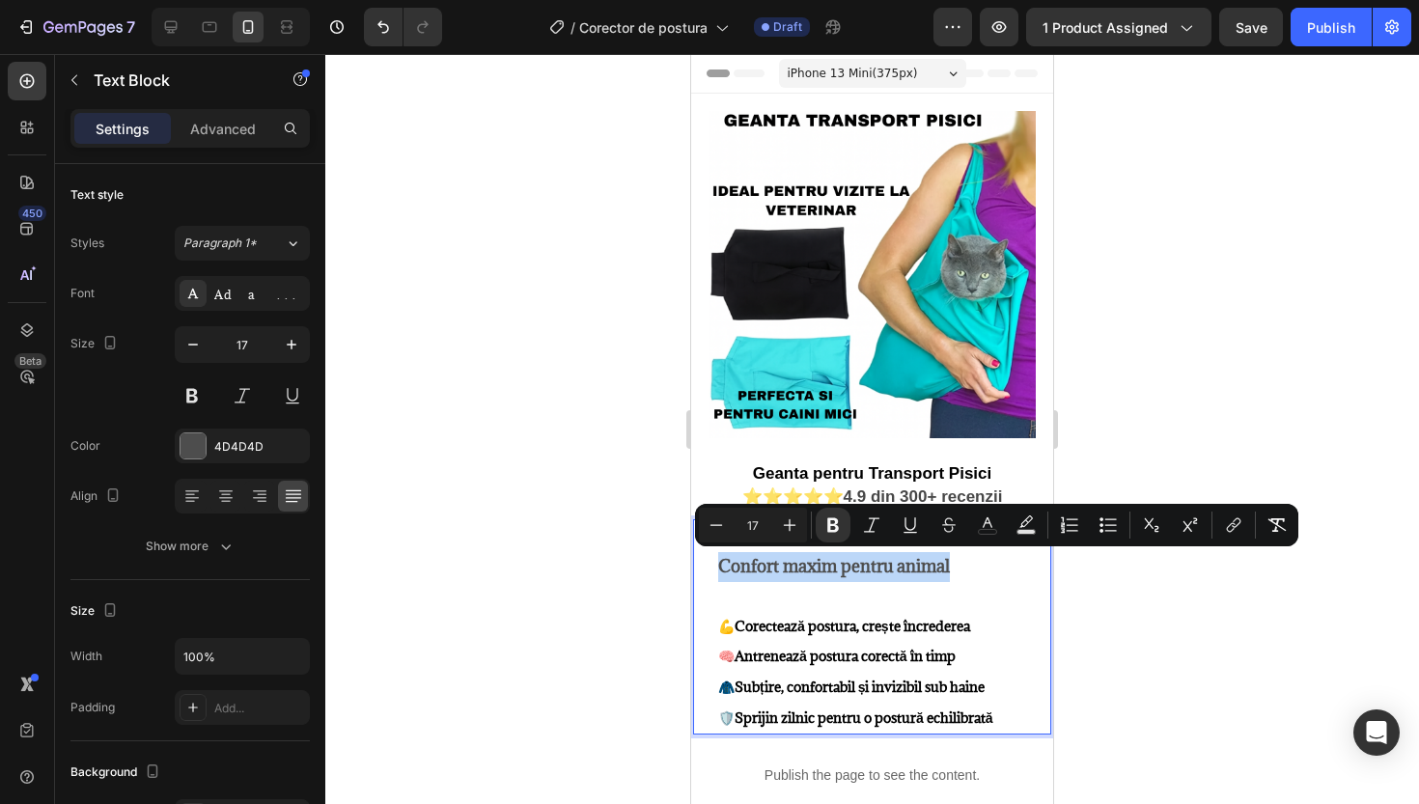
drag, startPoint x: 719, startPoint y: 567, endPoint x: 957, endPoint y: 578, distance: 237.8
click at [715, 519] on icon "Editor contextual toolbar" at bounding box center [716, 525] width 19 height 19
type input "14"
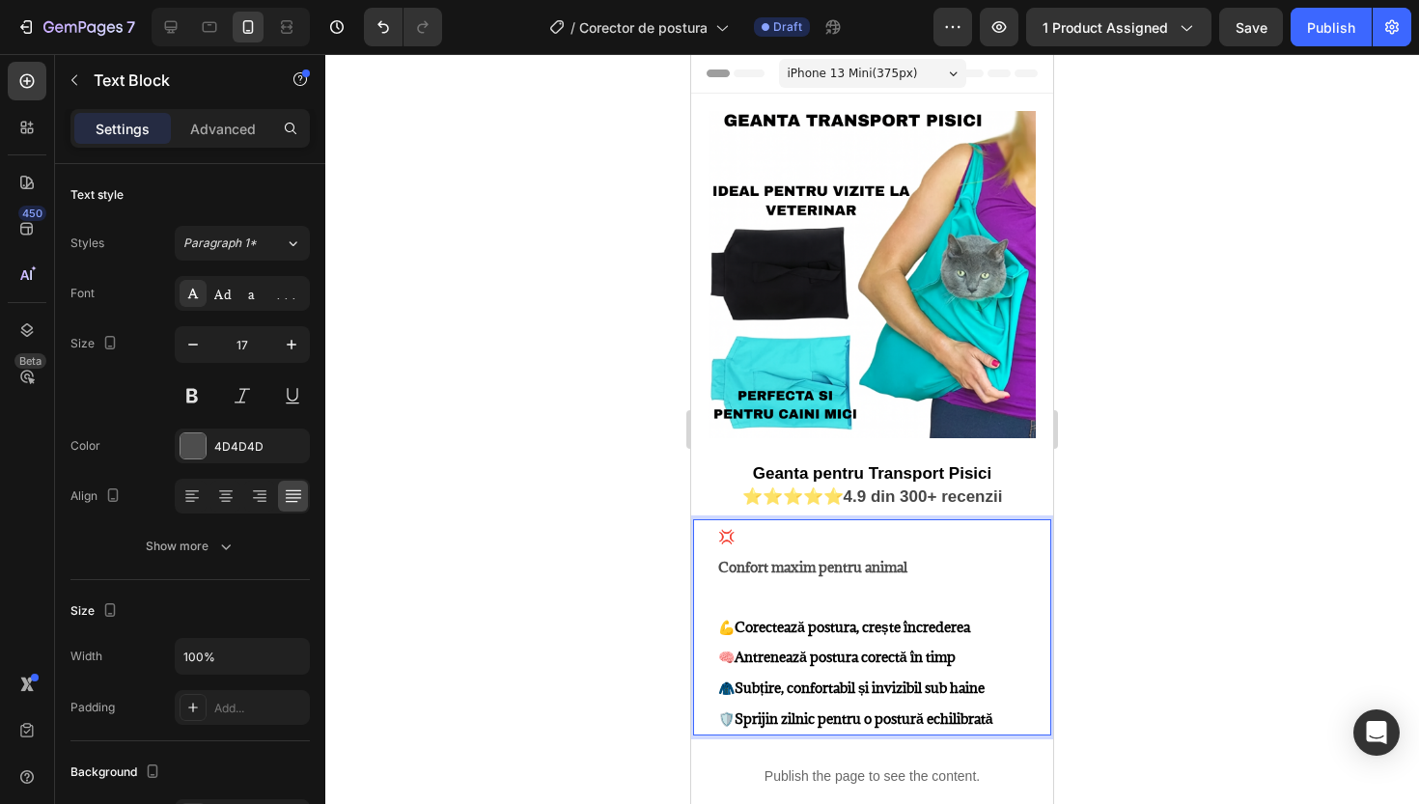
click at [715, 568] on div "💢 Confort maxim pentru animal 💪 Corectează postura, crește încrederea 🧠 Antrene…" at bounding box center [872, 627] width 358 height 216
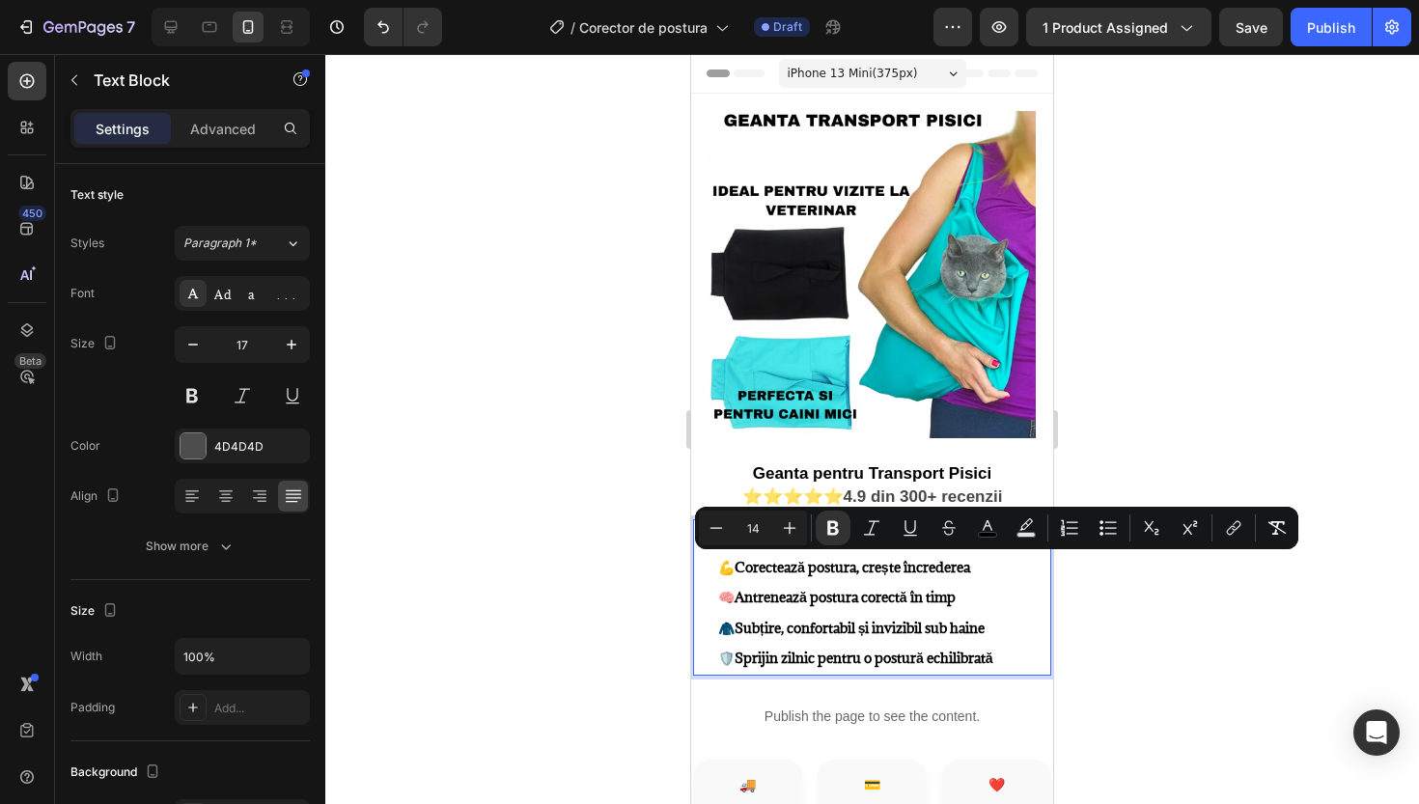
drag, startPoint x: 993, startPoint y: 565, endPoint x: 744, endPoint y: 565, distance: 248.2
click at [744, 565] on strong "Corectează postura, crește încrederea" at bounding box center [853, 567] width 236 height 18
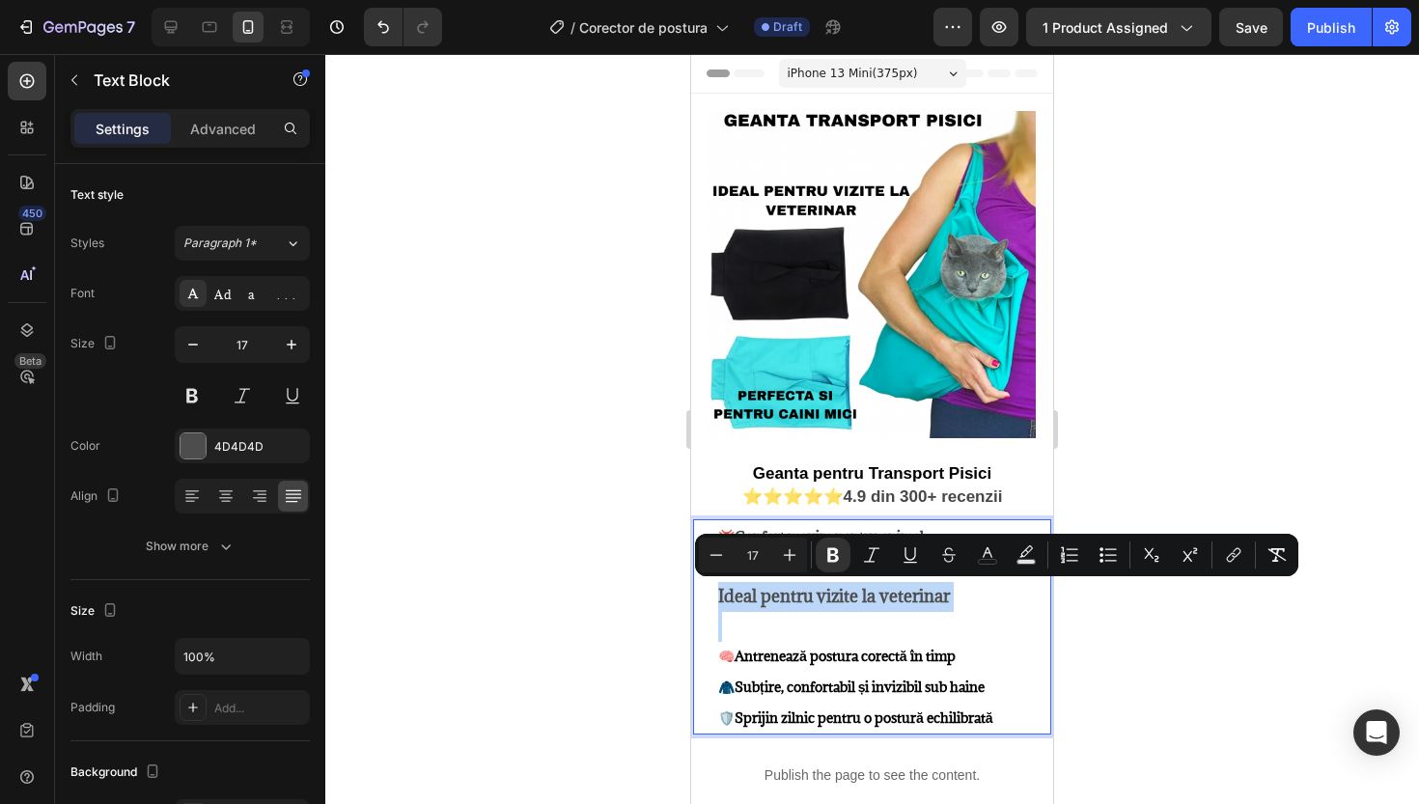
drag, startPoint x: 717, startPoint y: 596, endPoint x: 921, endPoint y: 611, distance: 204.3
click at [921, 611] on div "💢 Confort maxim pentru animal 💪 Ideal pentru vizite la veterinar 🧠 Antrenează p…" at bounding box center [883, 626] width 335 height 215
click at [723, 561] on icon "Editor contextual toolbar" at bounding box center [716, 555] width 19 height 19
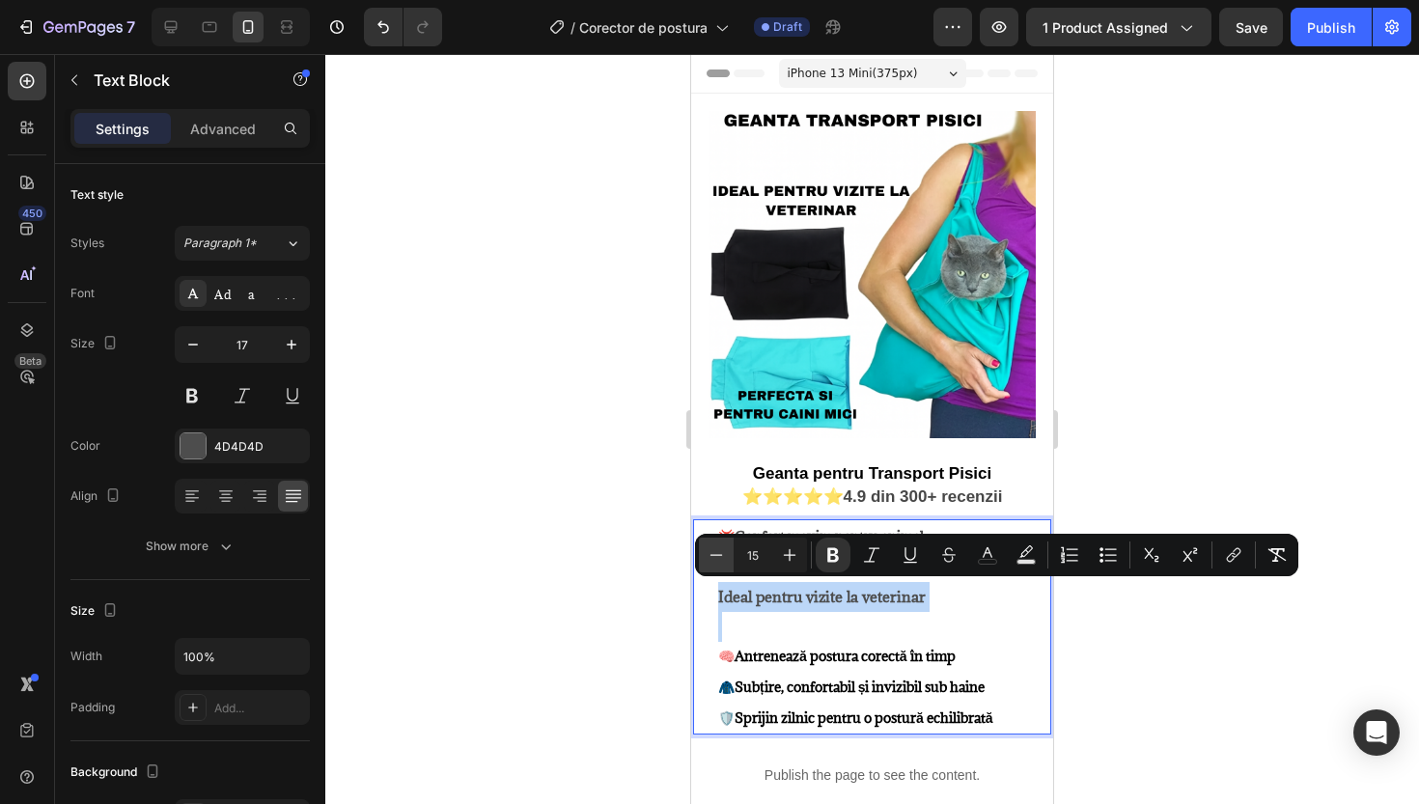
type input "14"
click at [716, 602] on div "💢 Confort maxim pentru animal 💪 Ideal pentru vizite la veterinar 🧠 Antrenează p…" at bounding box center [883, 627] width 335 height 216
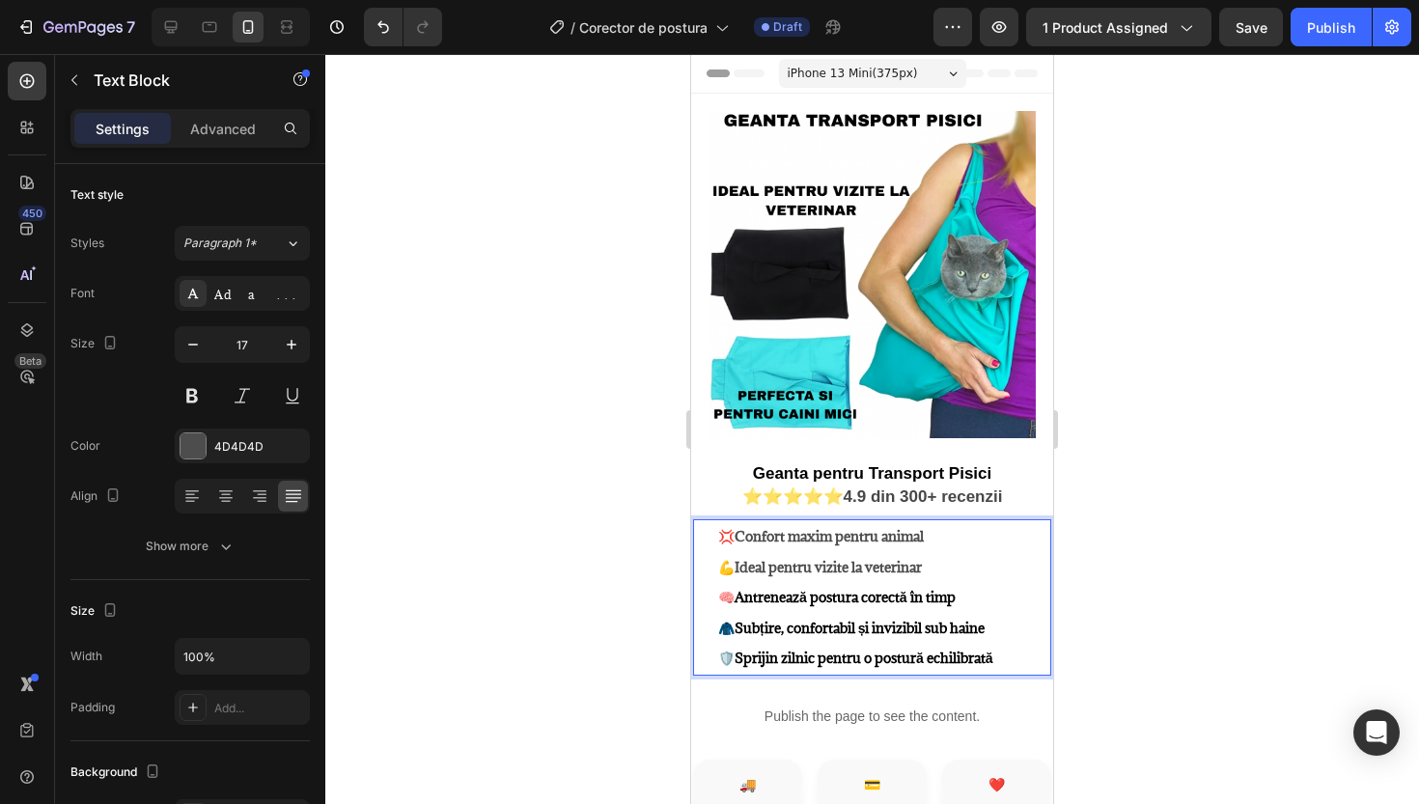
click at [956, 600] on strong "Antrenează postura corectă în timp" at bounding box center [845, 597] width 221 height 18
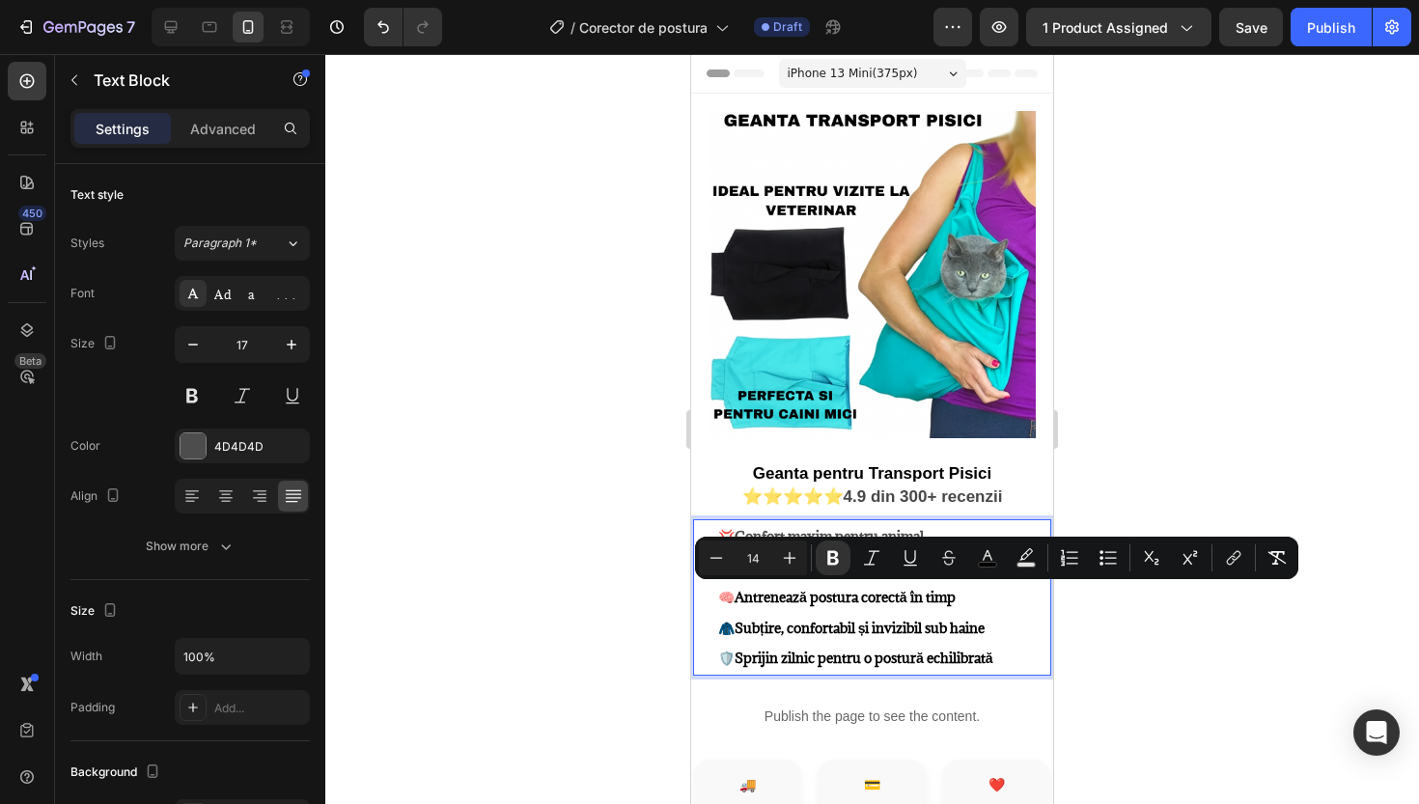
drag, startPoint x: 977, startPoint y: 597, endPoint x: 743, endPoint y: 595, distance: 233.7
click at [743, 595] on strong "Antrenează postura corectă în timp" at bounding box center [845, 597] width 221 height 18
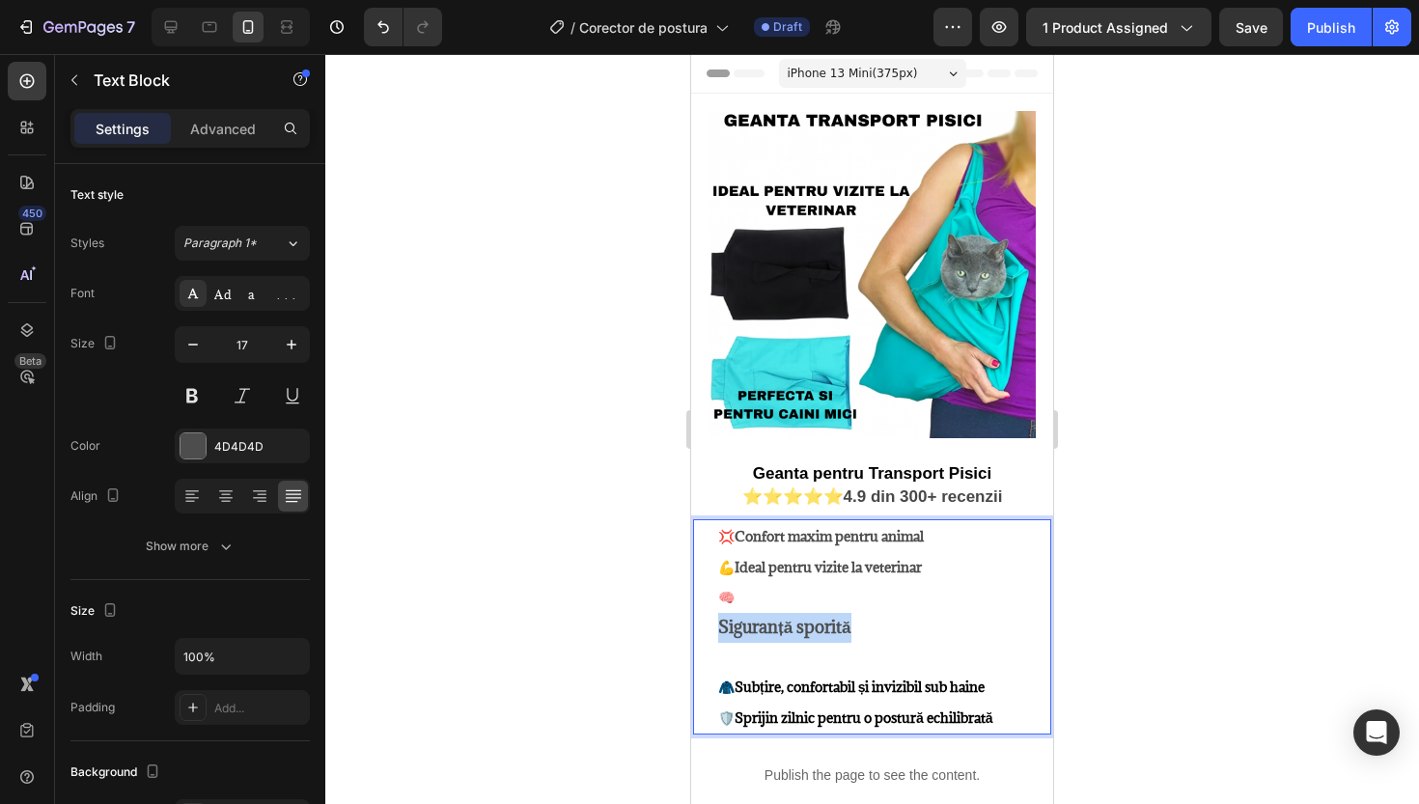
drag, startPoint x: 717, startPoint y: 621, endPoint x: 859, endPoint y: 626, distance: 142.0
click at [859, 626] on div "💢 Confort maxim pentru animal 💪 Ideal pentru vizite la veterinar 🧠 Siguranță sp…" at bounding box center [883, 626] width 335 height 215
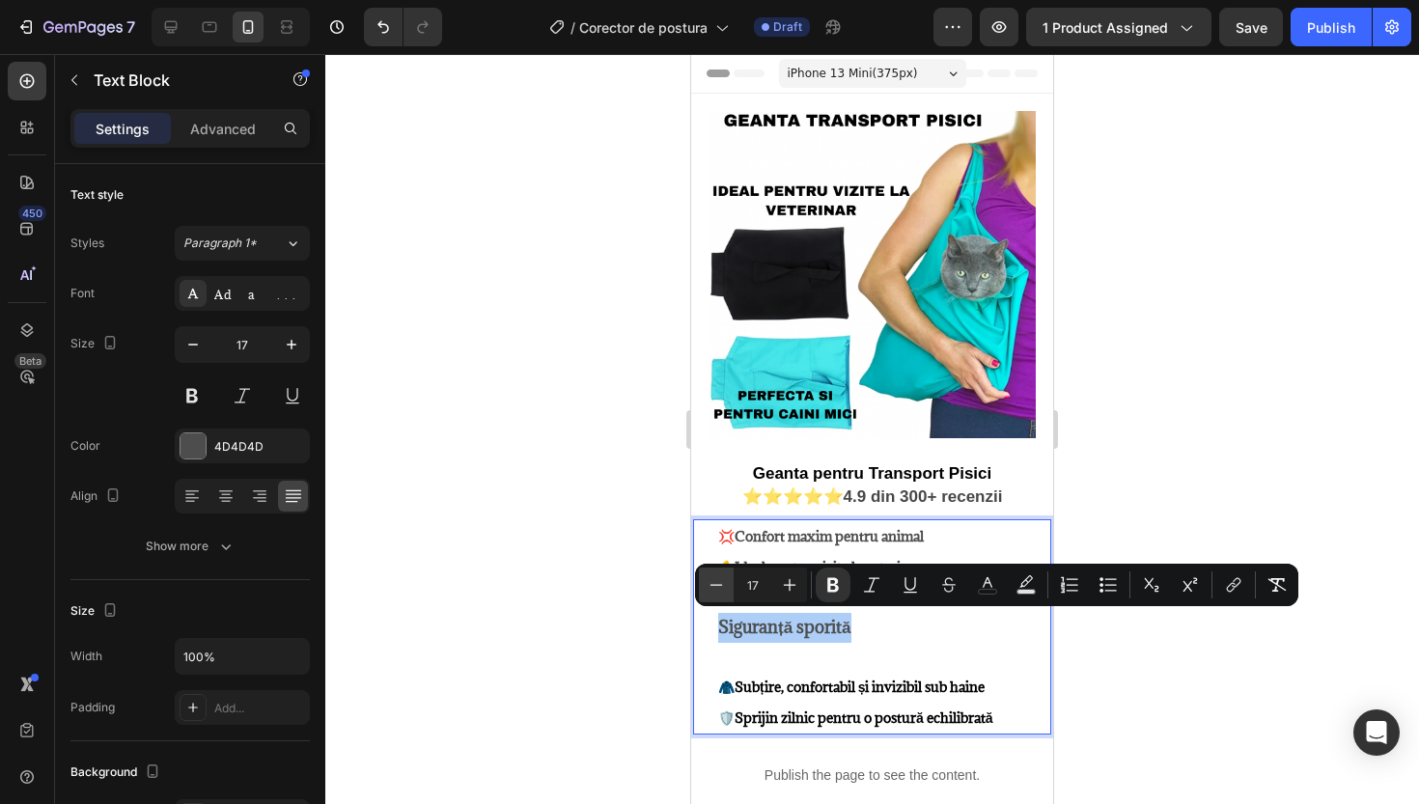
click at [726, 589] on button "Minus" at bounding box center [716, 585] width 35 height 35
type input "14"
click at [717, 623] on div "💢 Confort maxim pentru animal 💪 Ideal pentru vizite la veterinar 🧠 Siguranță sp…" at bounding box center [883, 627] width 335 height 216
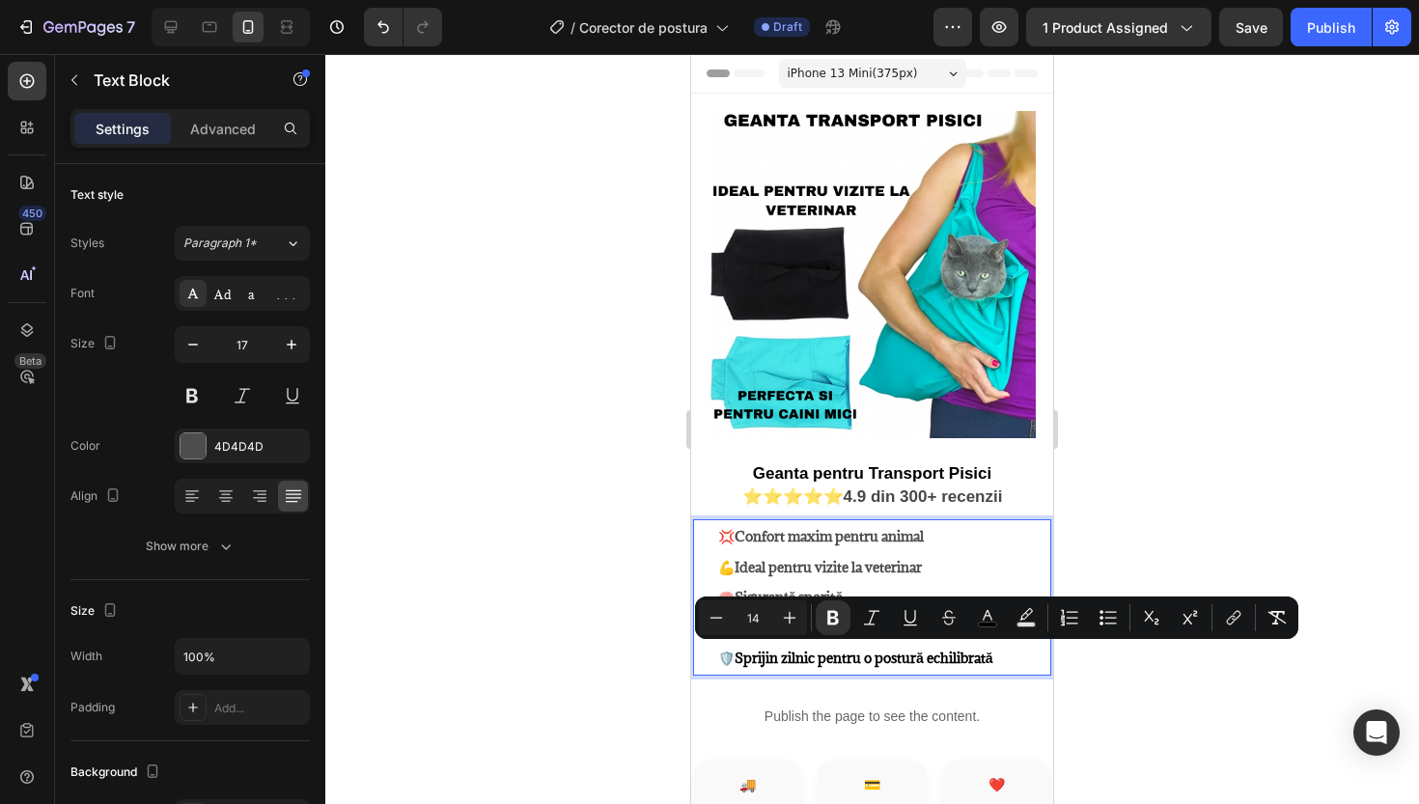
drag, startPoint x: 743, startPoint y: 656, endPoint x: 1022, endPoint y: 659, distance: 278.1
click at [1022, 659] on p "🧥 Subțire, confortabil și invizibil sub haine 🛡️ Sprijin zilnic pentru o postur…" at bounding box center [883, 643] width 331 height 61
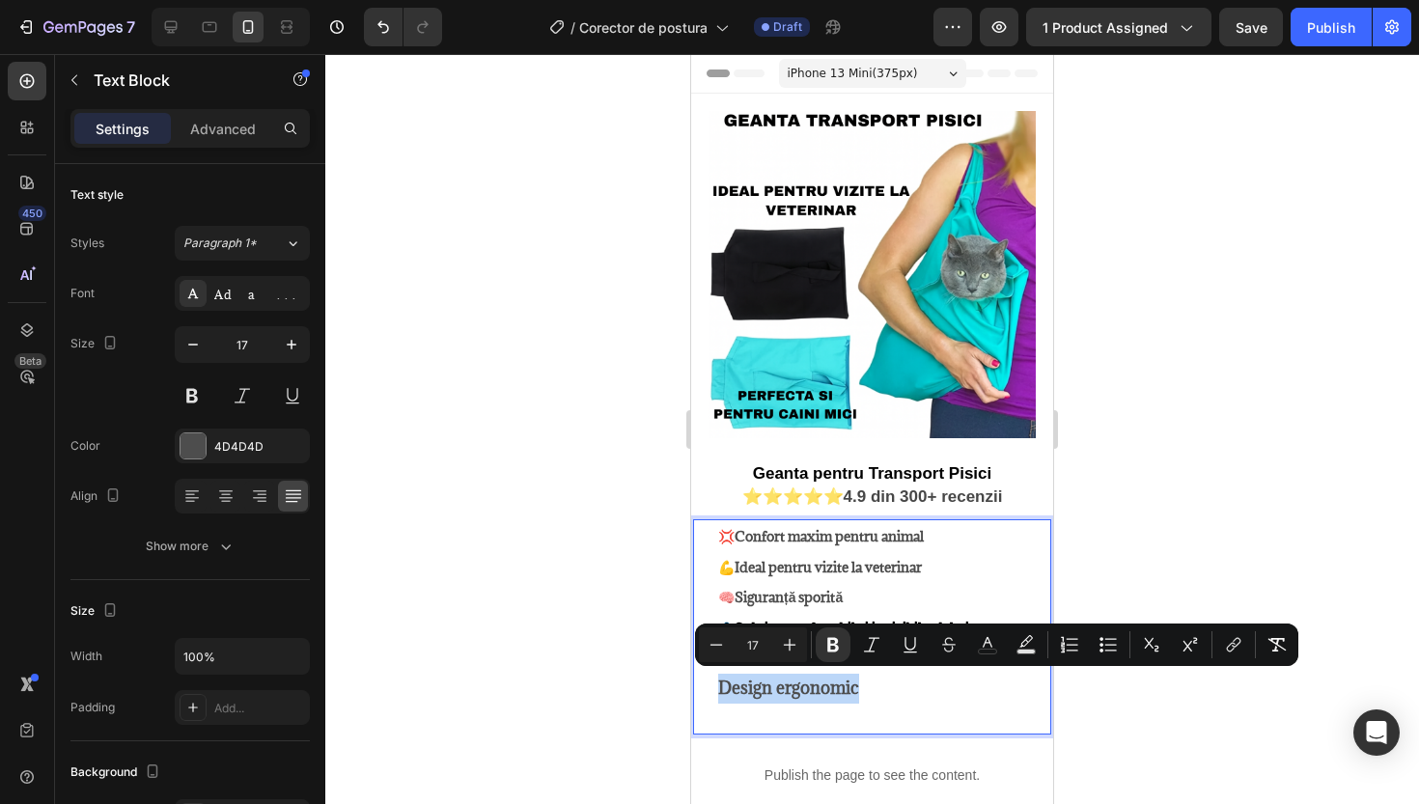
drag, startPoint x: 719, startPoint y: 685, endPoint x: 863, endPoint y: 687, distance: 143.9
click at [727, 643] on button "Minus" at bounding box center [716, 645] width 35 height 35
type input "14"
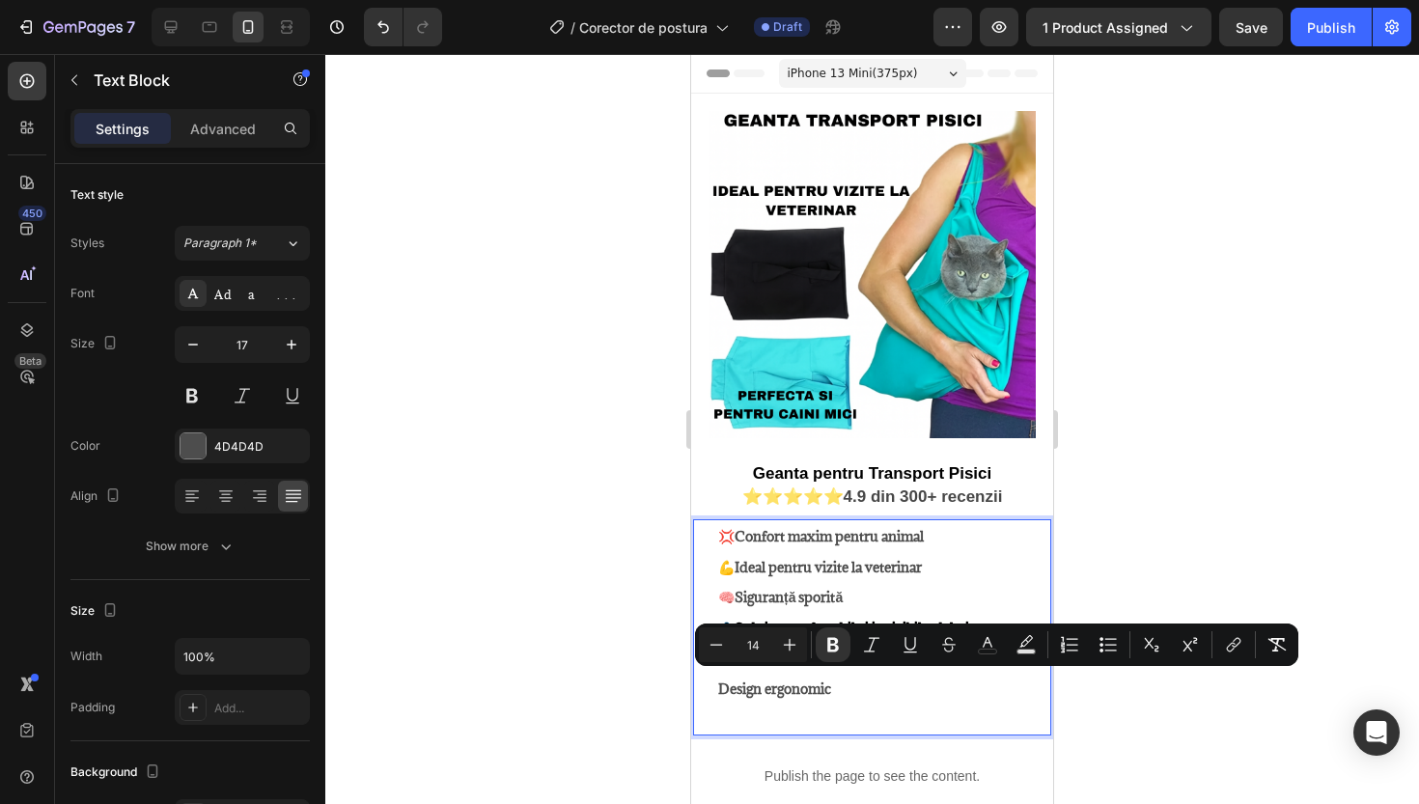
click at [718, 683] on strong "Design ergonomic" at bounding box center [774, 689] width 113 height 18
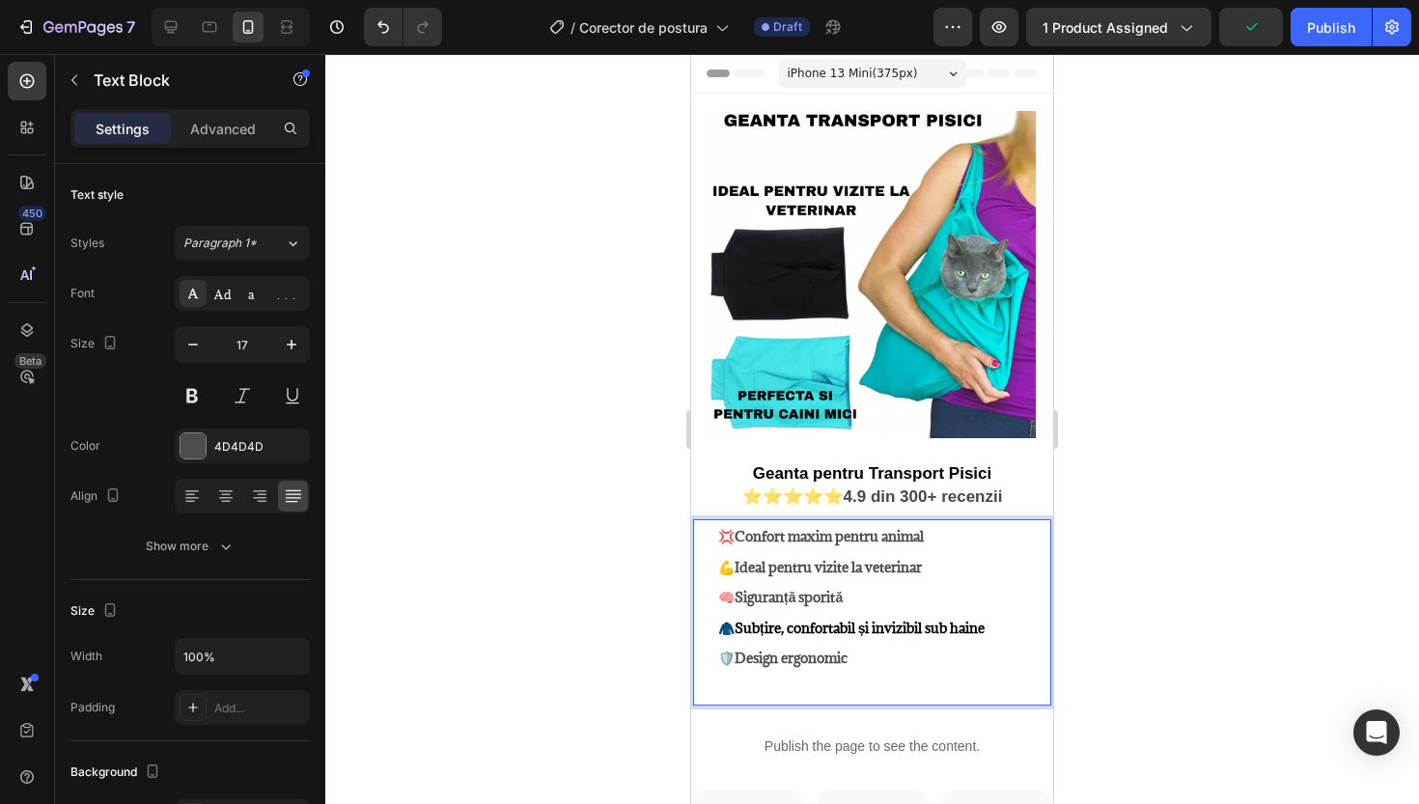
click at [985, 625] on strong "Subțire, confortabil și invizibil sub haine" at bounding box center [860, 628] width 250 height 18
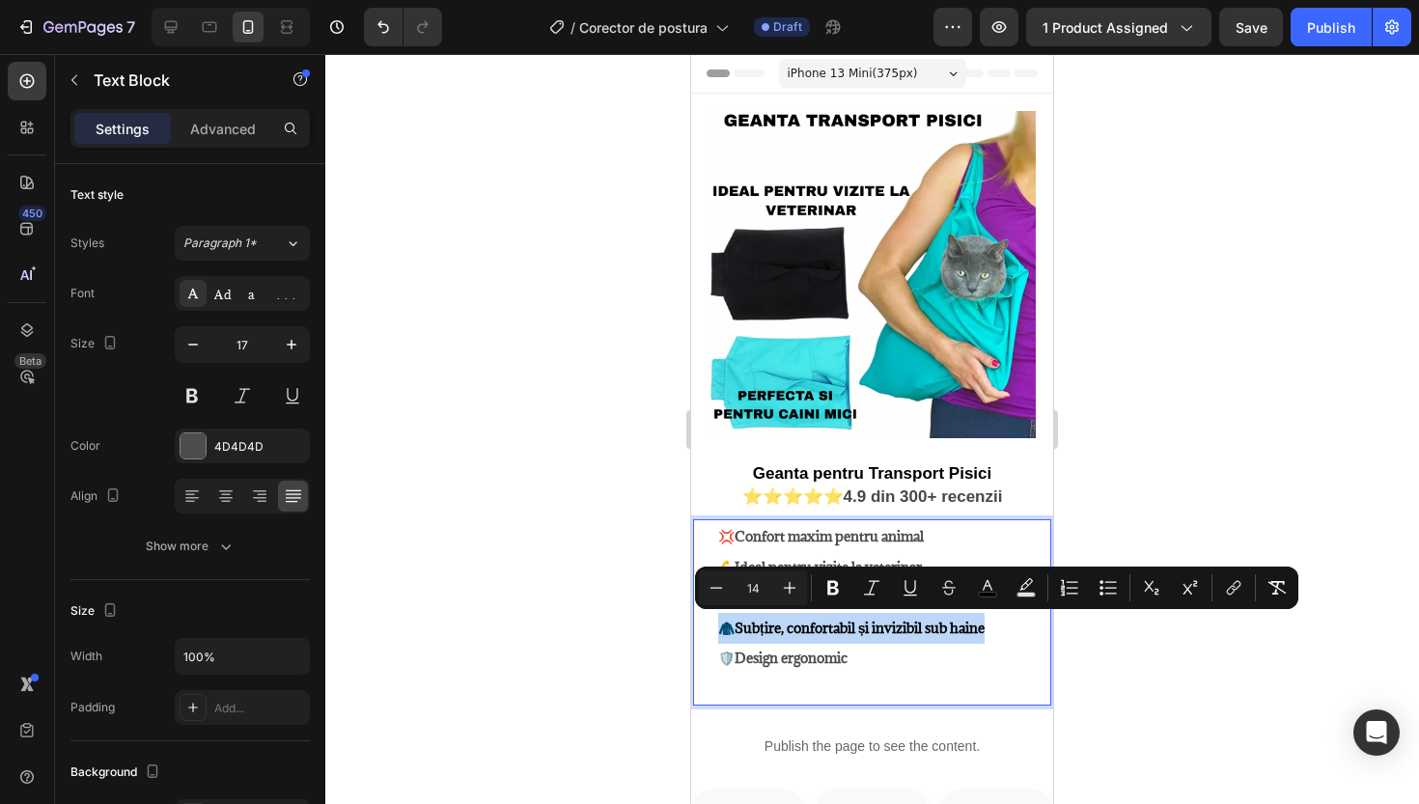
drag, startPoint x: 720, startPoint y: 626, endPoint x: 1021, endPoint y: 629, distance: 300.3
